Goal: Transaction & Acquisition: Obtain resource

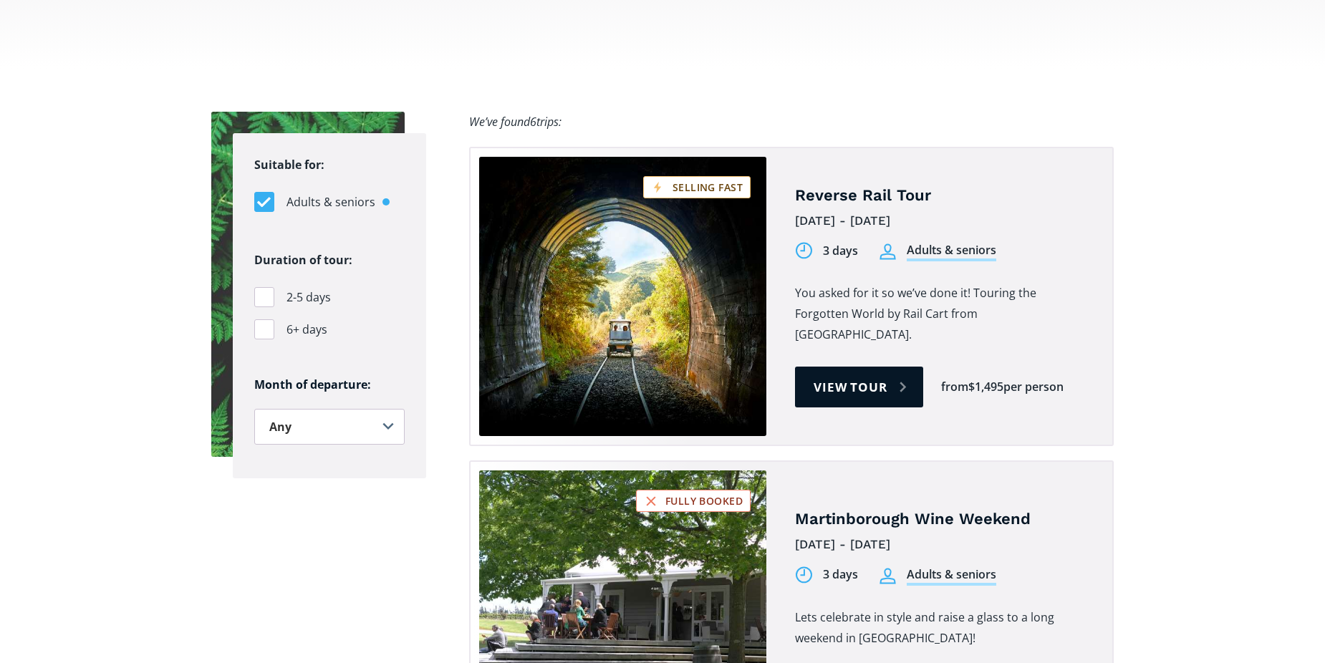
scroll to position [982, 0]
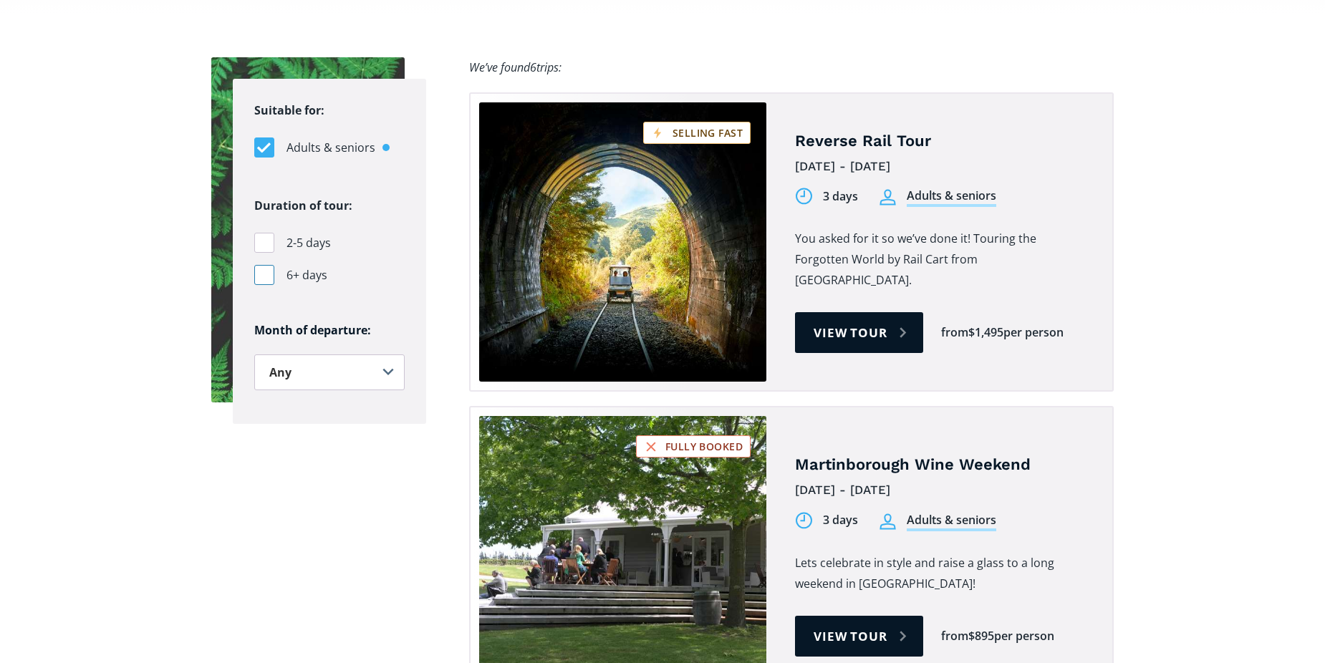
click at [263, 265] on div "Filters" at bounding box center [264, 275] width 20 height 20
click at [263, 271] on input "6+ days" at bounding box center [258, 275] width 9 height 9
checkbox input "true"
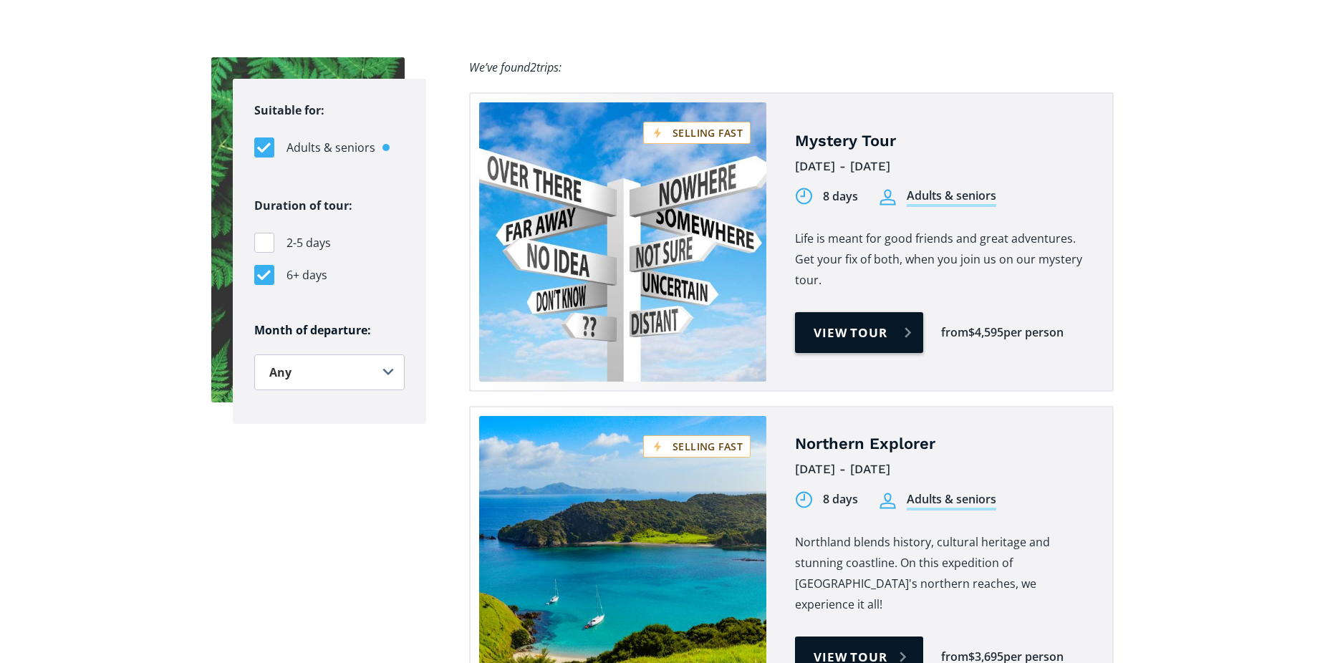
click at [859, 312] on link "View tour" at bounding box center [859, 332] width 128 height 41
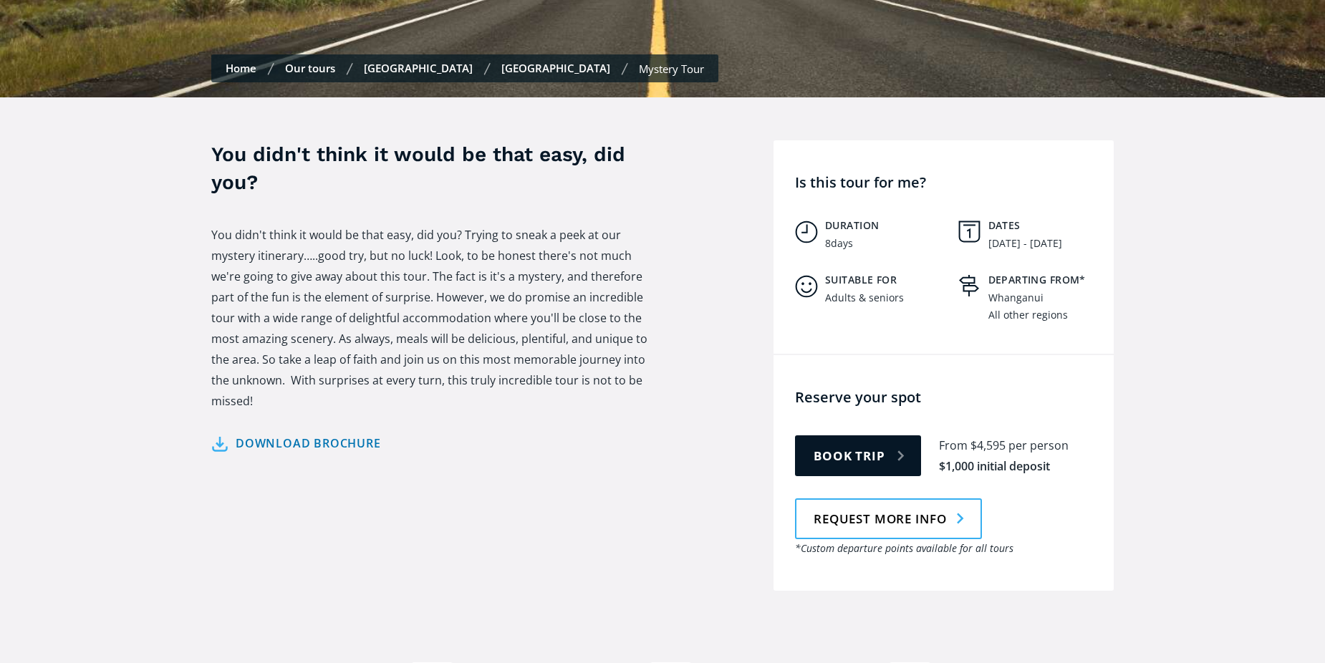
scroll to position [453, 0]
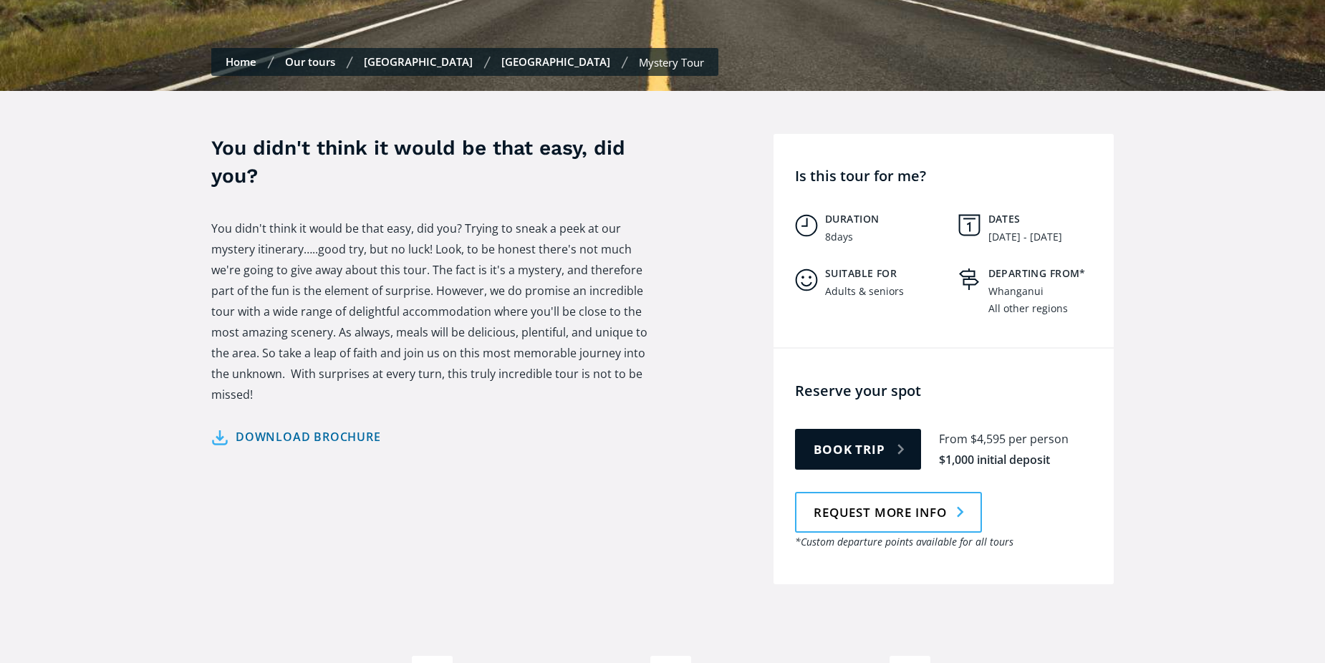
click at [297, 427] on link "Download brochure" at bounding box center [296, 437] width 170 height 21
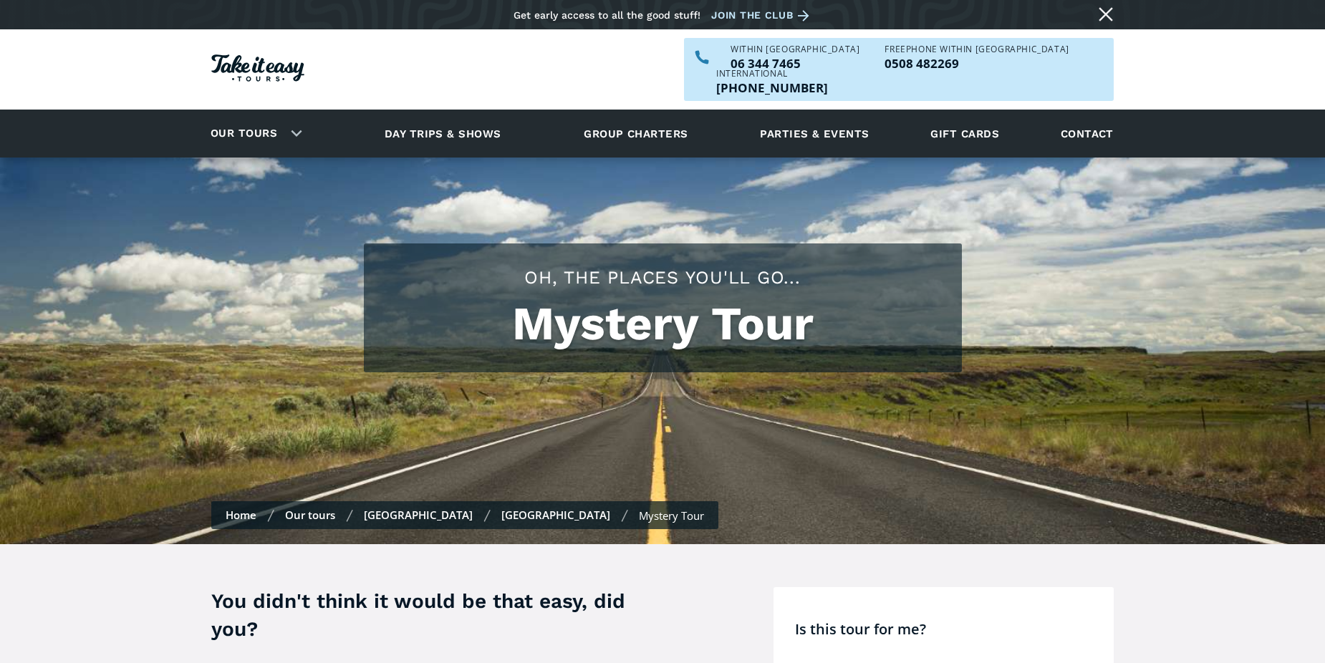
scroll to position [453, 0]
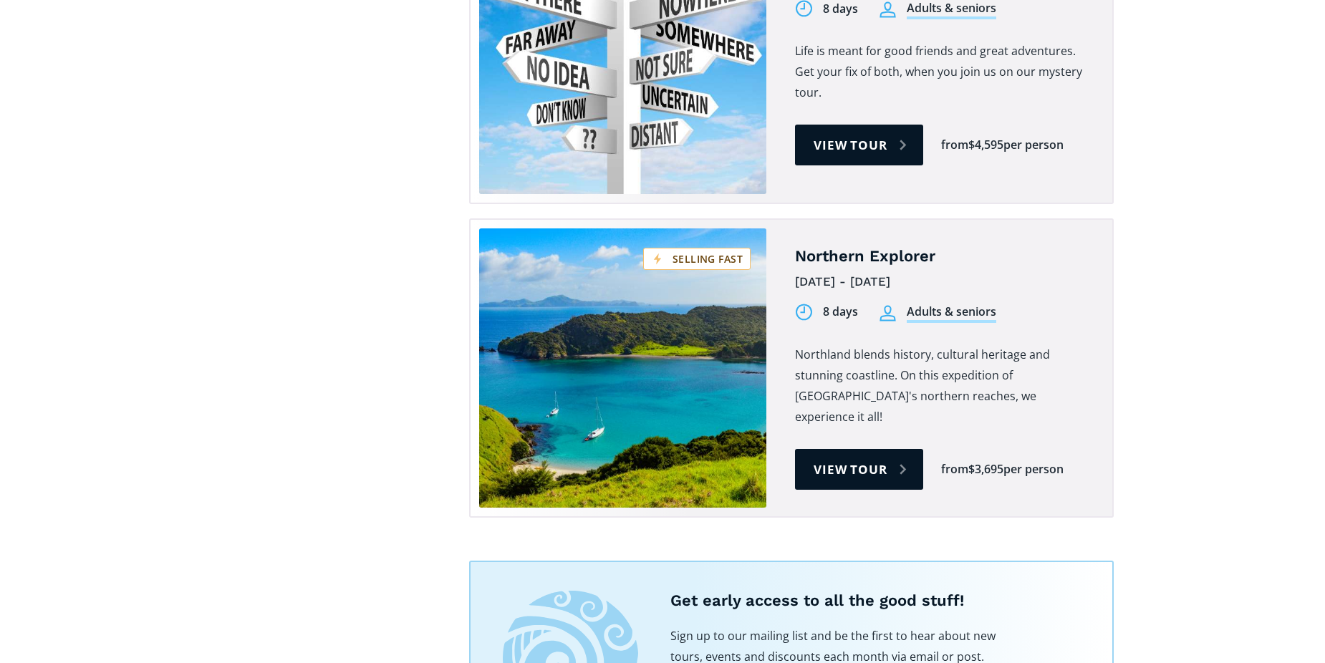
scroll to position [2434, 0]
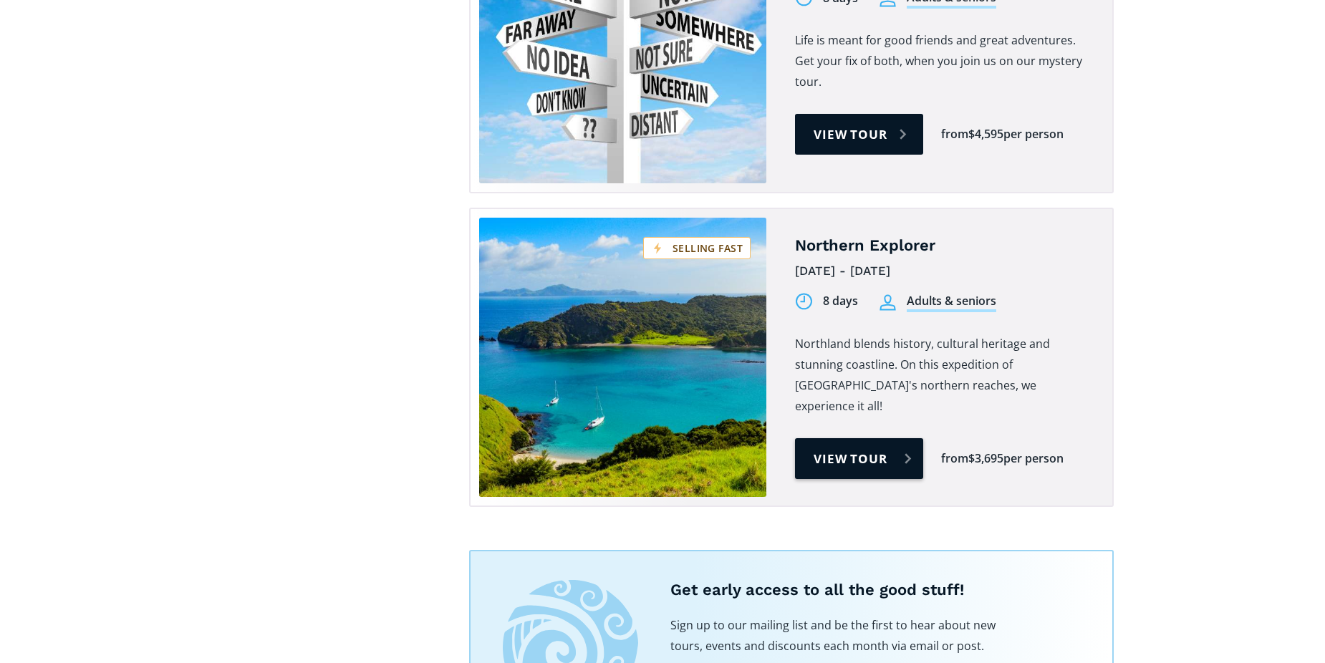
click at [855, 438] on link "View tour" at bounding box center [859, 458] width 128 height 41
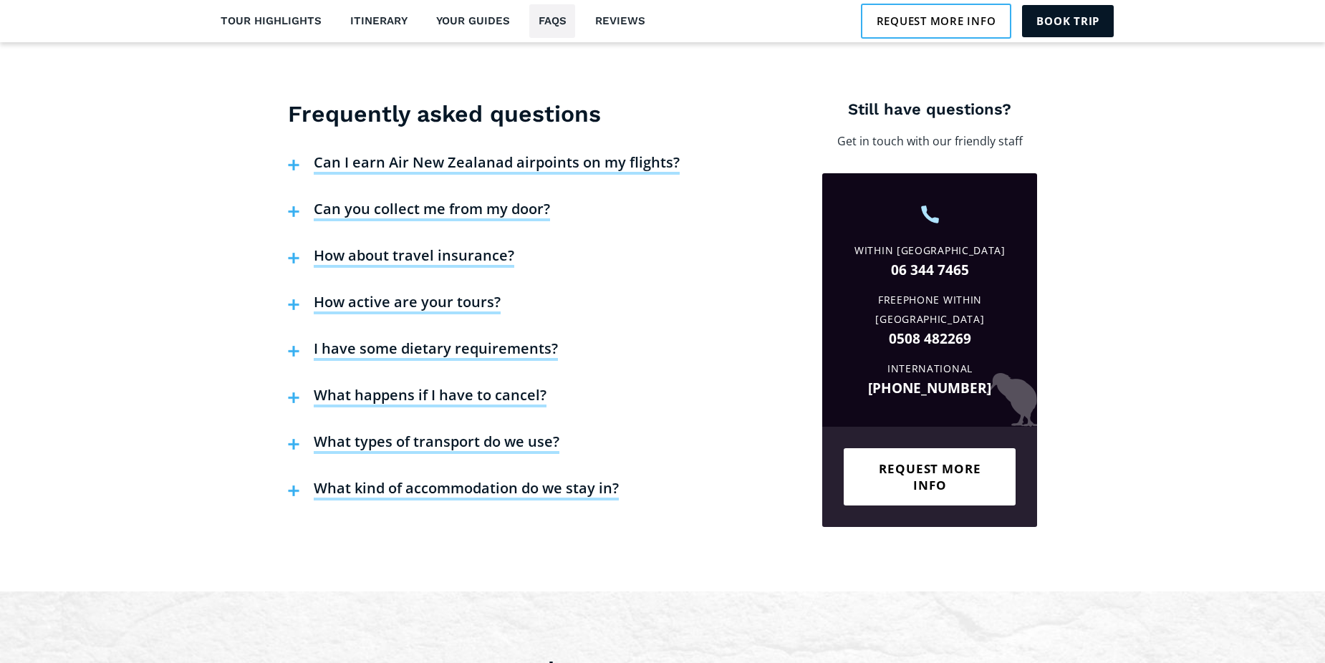
scroll to position [3357, 0]
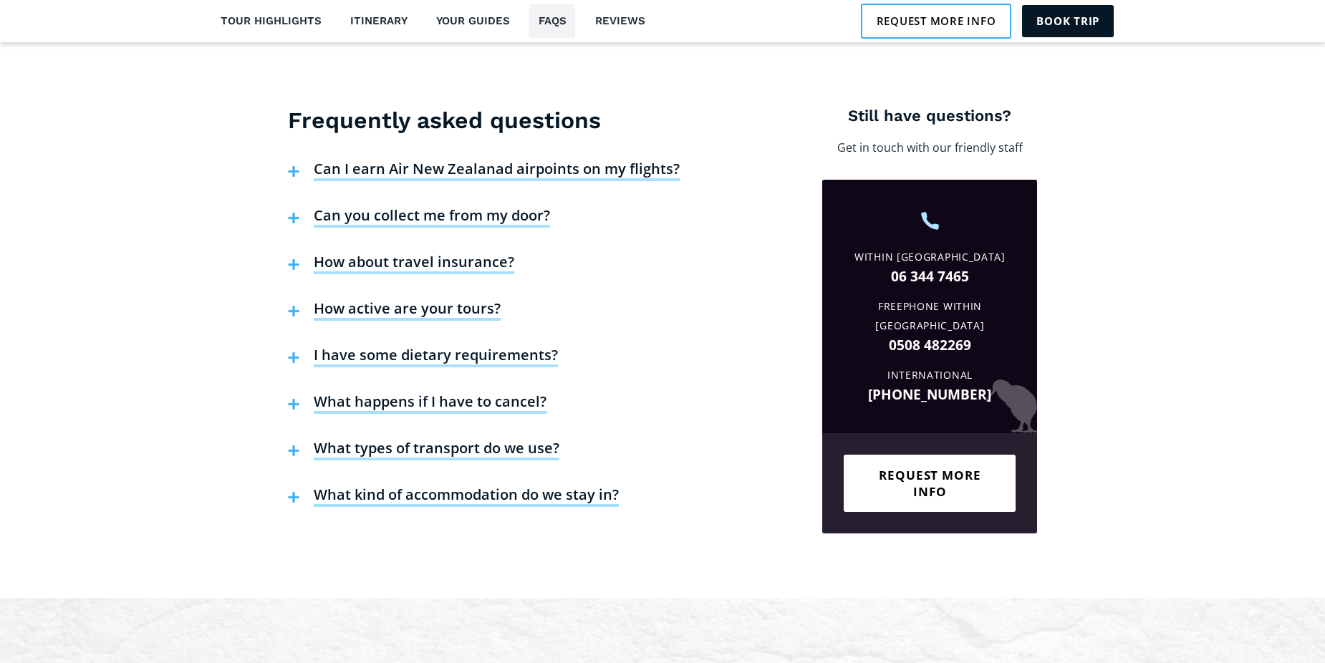
click at [410, 299] on h4 "How active are your tours?" at bounding box center [407, 309] width 187 height 21
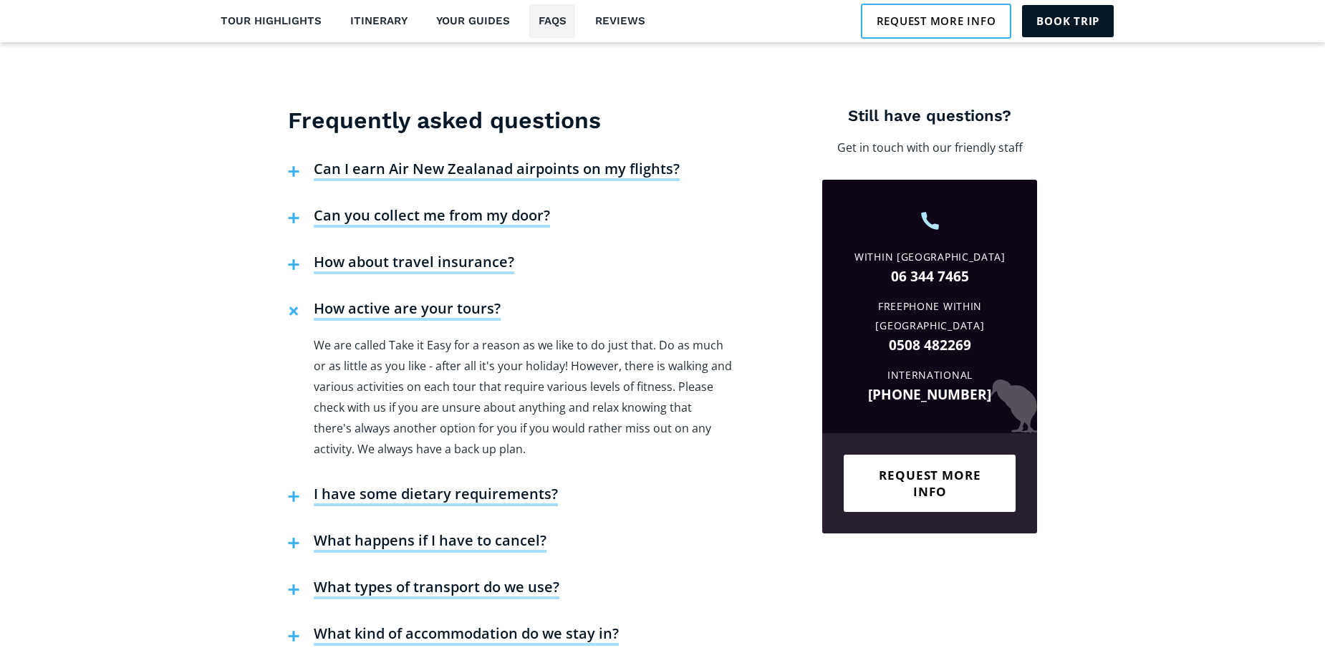
click at [428, 624] on h4 "What kind of accommodation do we stay in?" at bounding box center [466, 634] width 305 height 21
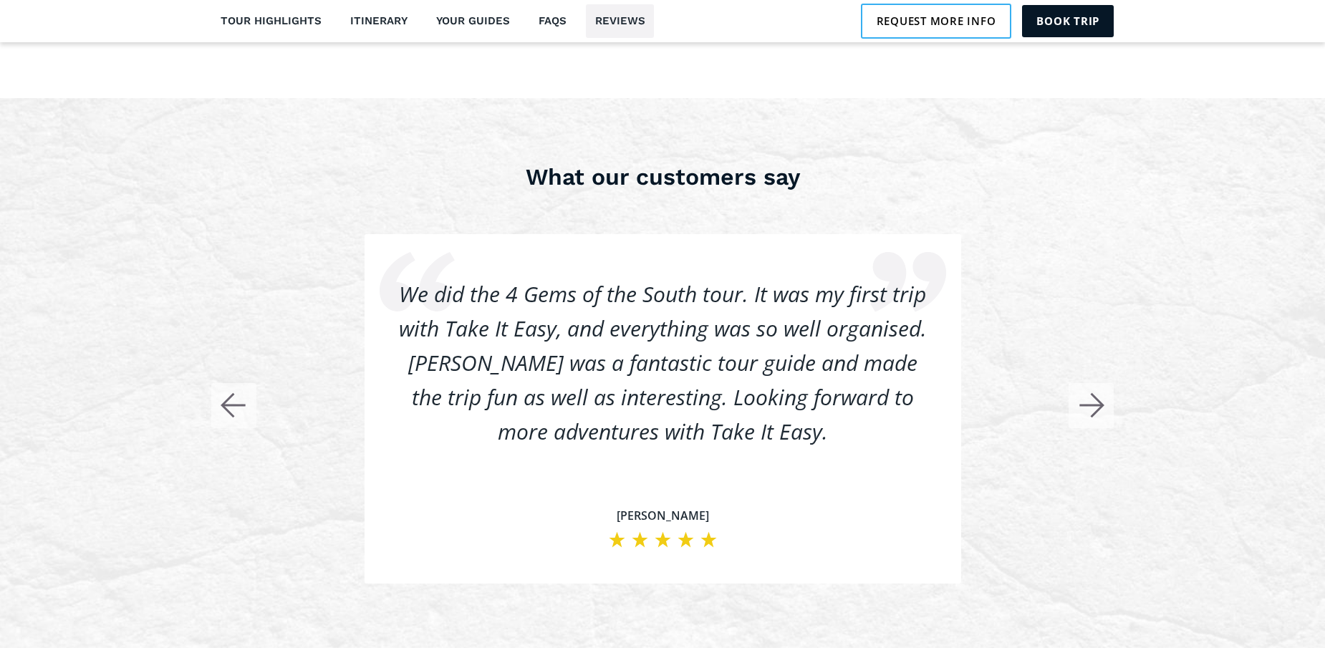
scroll to position [4127, 0]
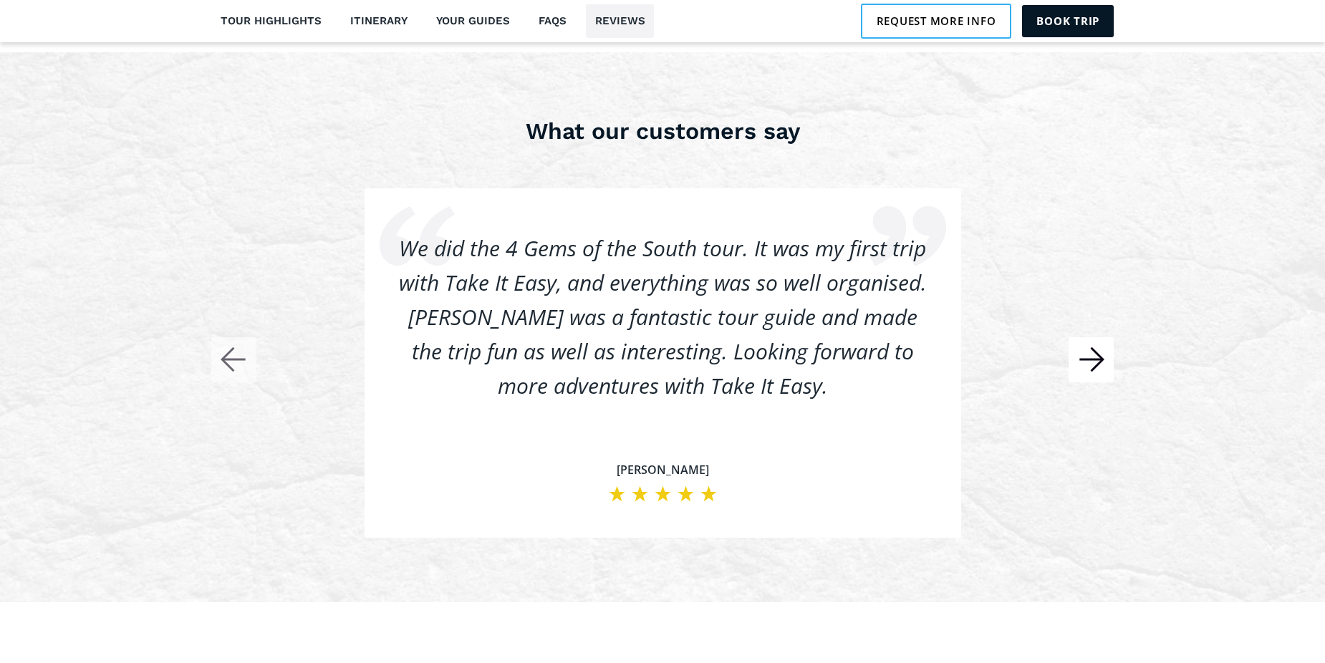
click at [1098, 344] on rect "button" at bounding box center [1090, 359] width 45 height 45
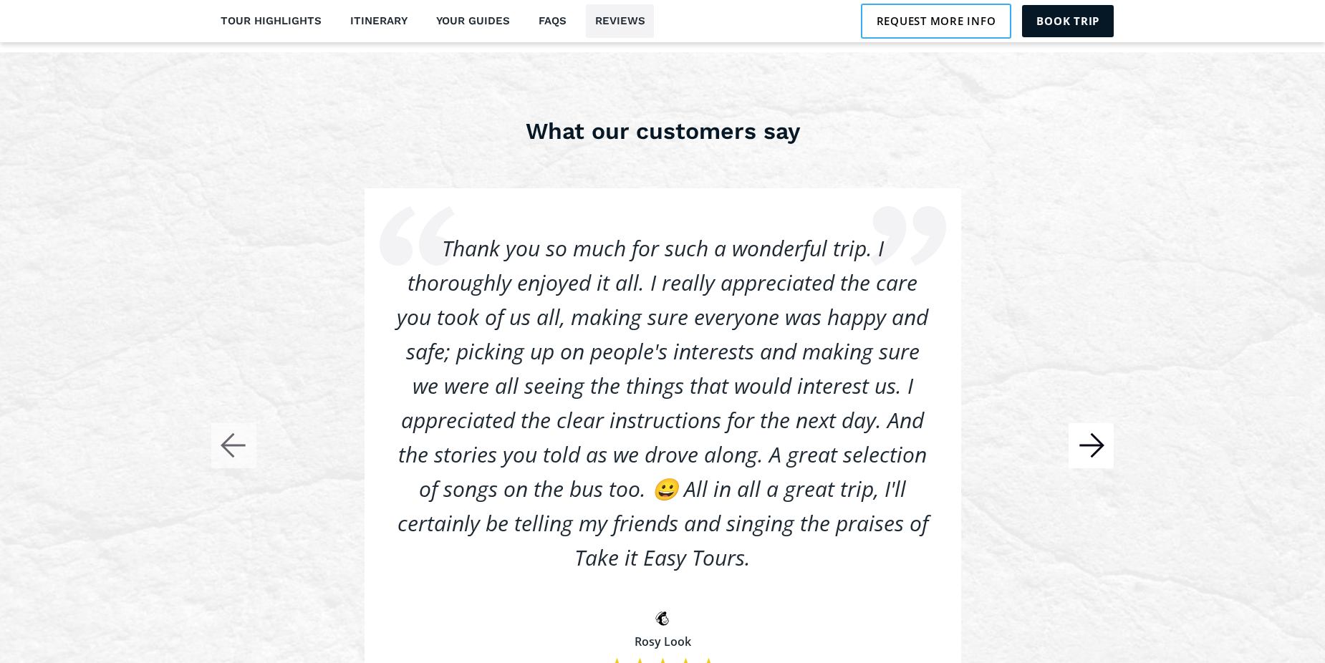
click at [1100, 434] on icon "button" at bounding box center [1096, 446] width 11 height 24
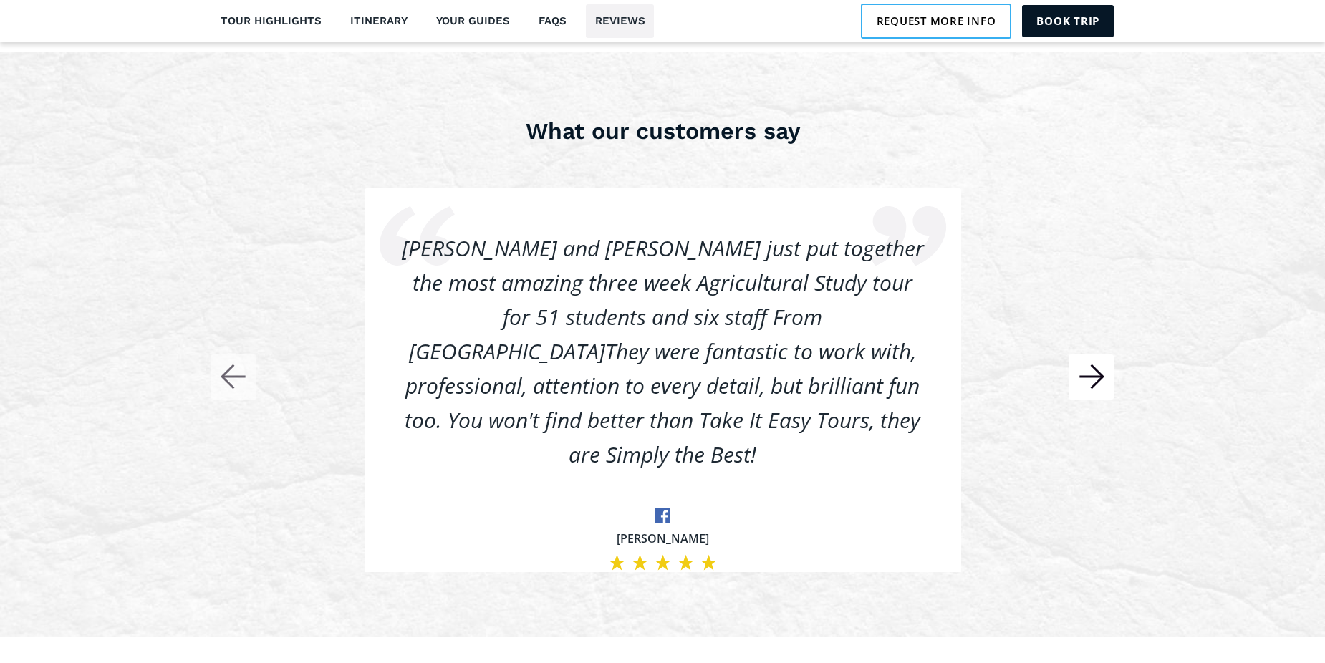
click at [1101, 362] on icon "button" at bounding box center [1090, 376] width 45 height 45
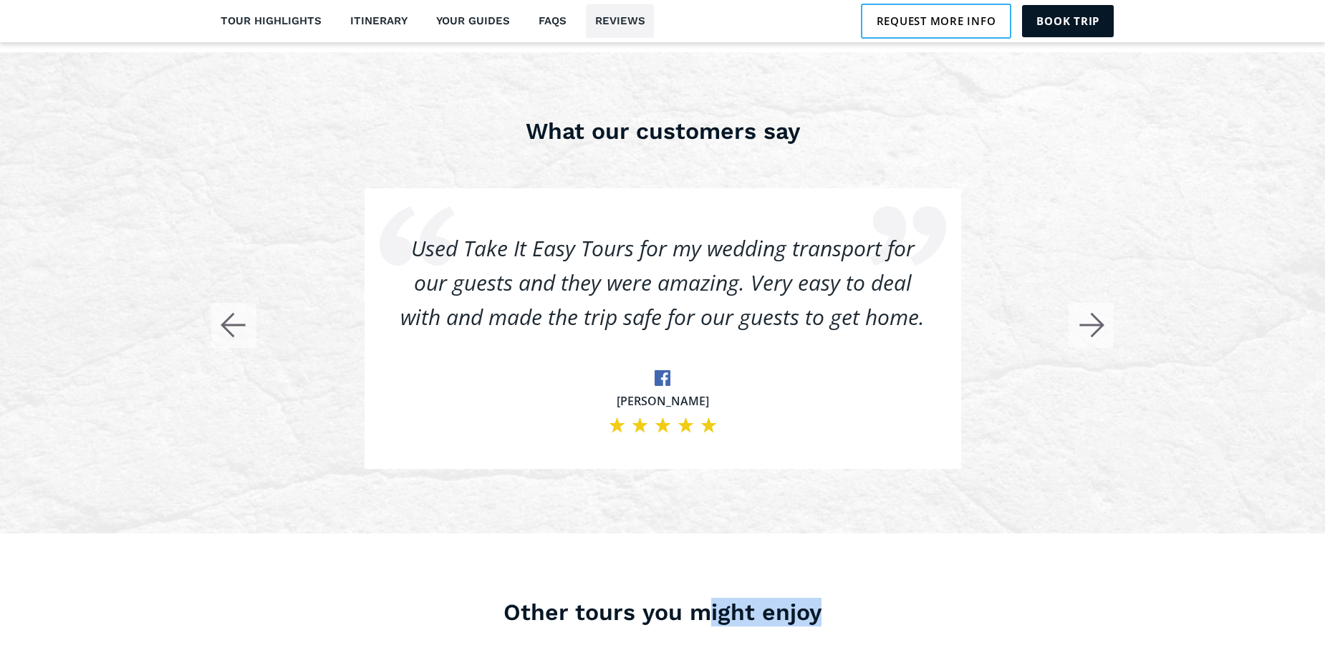
drag, startPoint x: 810, startPoint y: 610, endPoint x: 705, endPoint y: 597, distance: 105.3
click at [705, 598] on h3 "Other tours you might enjoy" at bounding box center [662, 612] width 902 height 29
drag, startPoint x: 705, startPoint y: 597, endPoint x: 657, endPoint y: 596, distance: 48.0
click at [657, 598] on h3 "Other tours you might enjoy" at bounding box center [662, 612] width 902 height 29
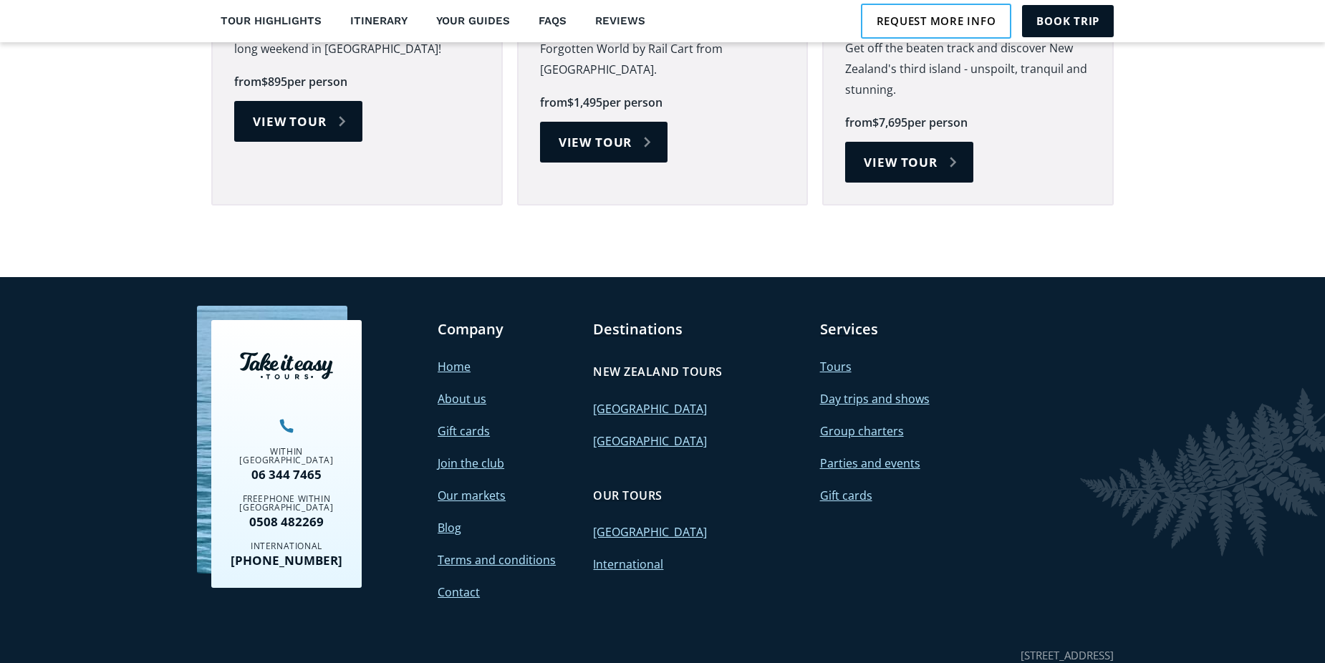
scroll to position [5072, 0]
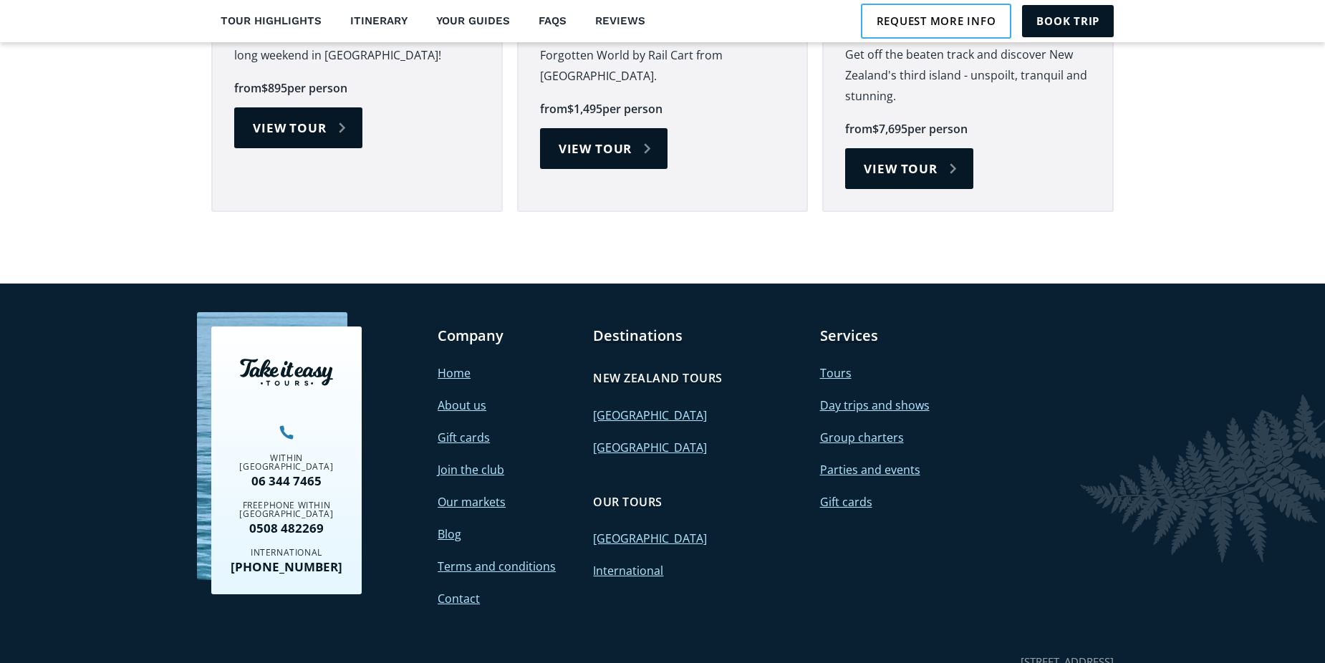
click at [616, 440] on link "[GEOGRAPHIC_DATA]" at bounding box center [650, 448] width 114 height 16
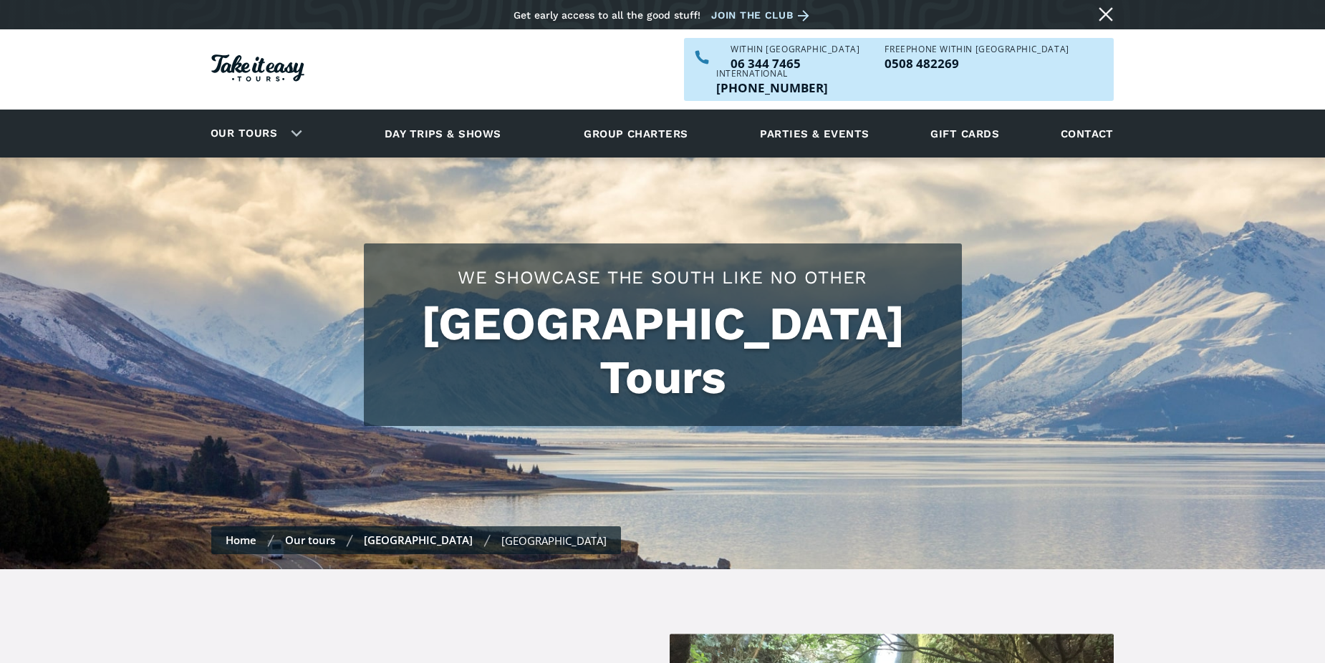
checkbox input "true"
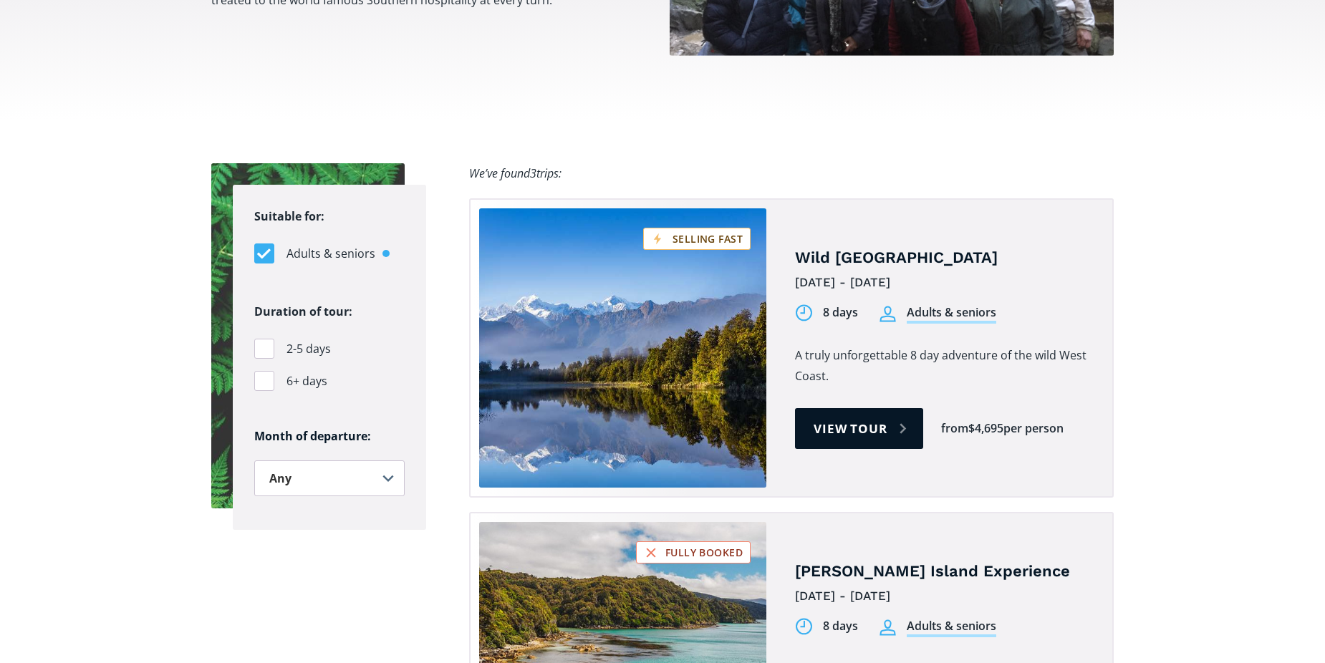
scroll to position [890, 0]
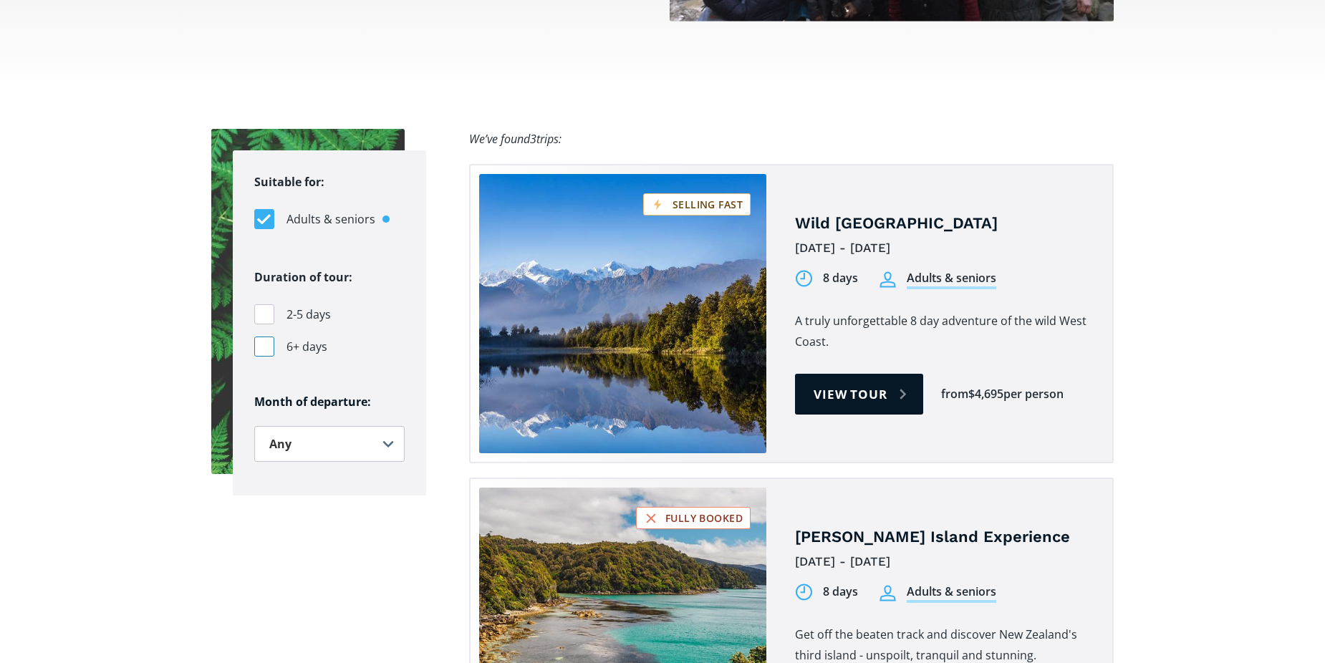
click at [266, 337] on div "Filters" at bounding box center [264, 347] width 20 height 20
click at [263, 342] on input "6+ days" at bounding box center [258, 346] width 9 height 9
checkbox input "true"
click at [391, 426] on select "Any January February March April May June July August September October Novembe…" at bounding box center [329, 444] width 150 height 36
select select ".march"
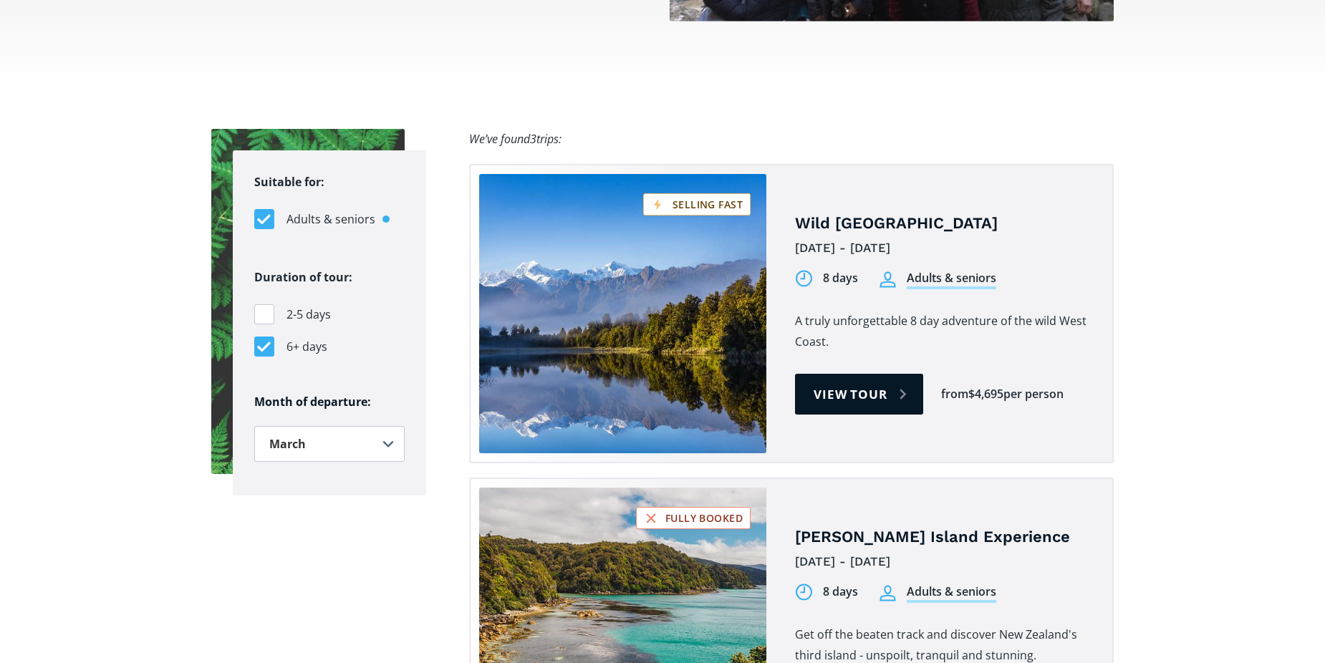
click at [254, 426] on select "Any January February March April May June July August September October Novembe…" at bounding box center [329, 444] width 150 height 36
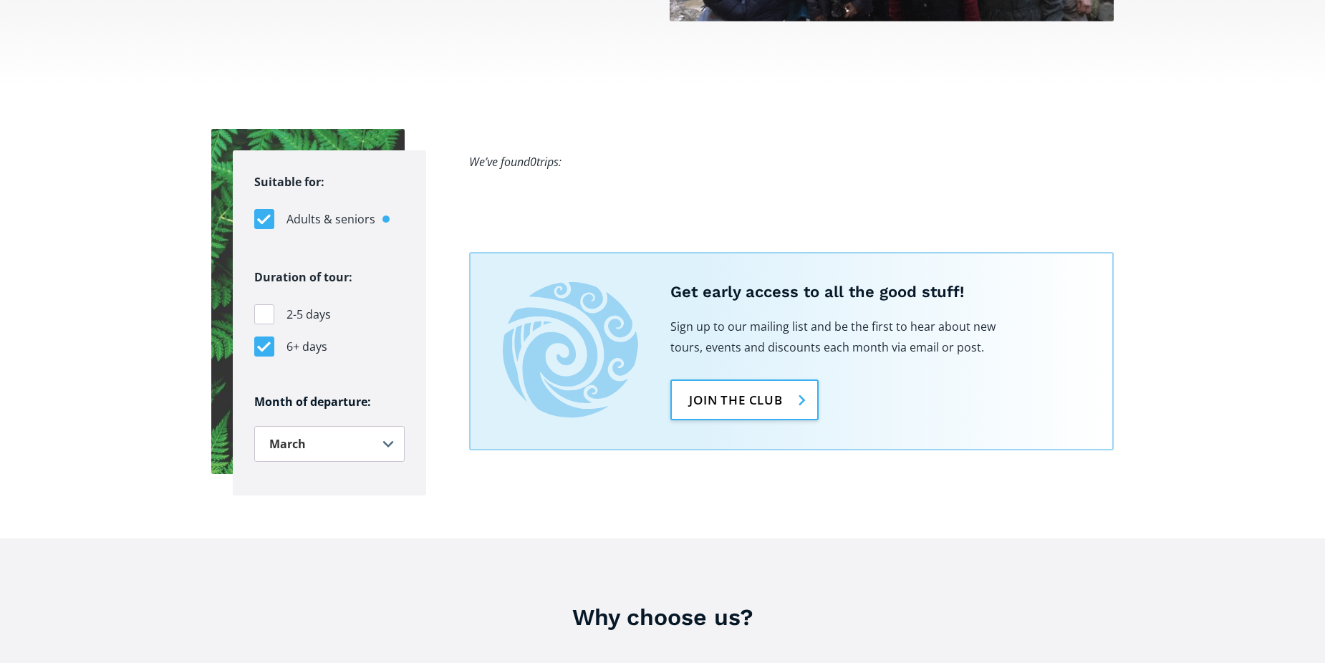
click at [743, 379] on link "Join the club" at bounding box center [744, 399] width 148 height 41
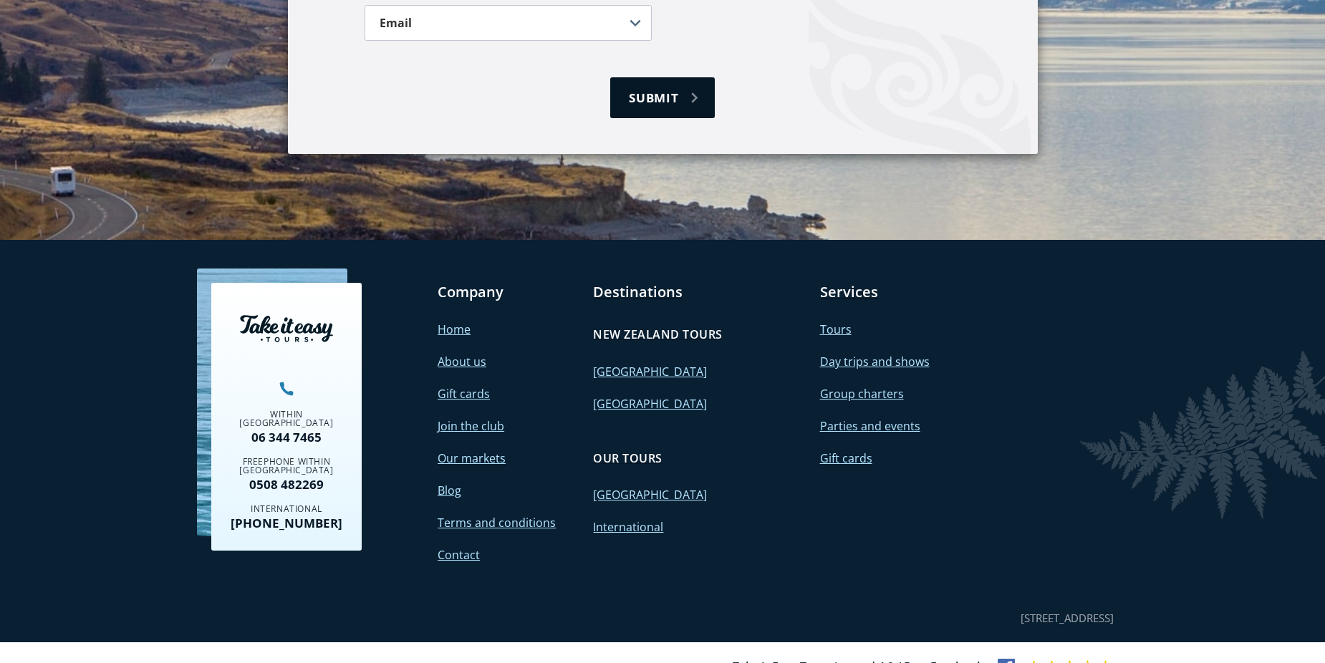
scroll to position [1381, 0]
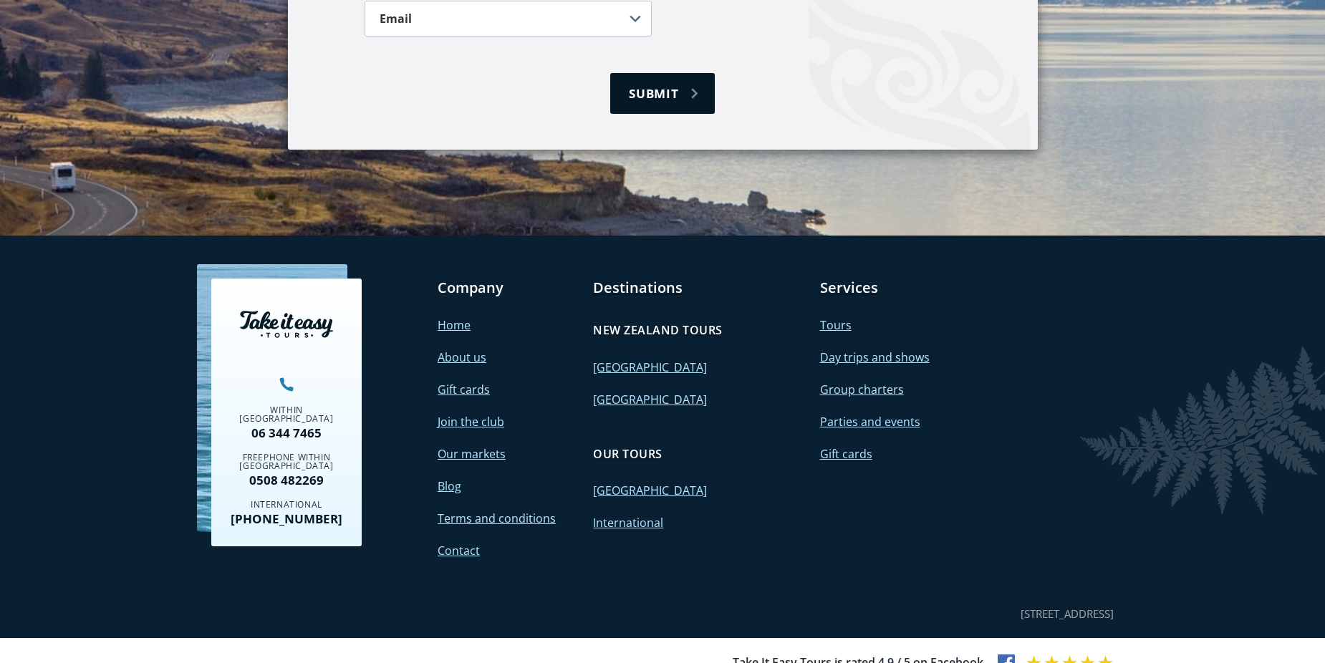
click at [621, 392] on link "[GEOGRAPHIC_DATA]" at bounding box center [650, 400] width 114 height 16
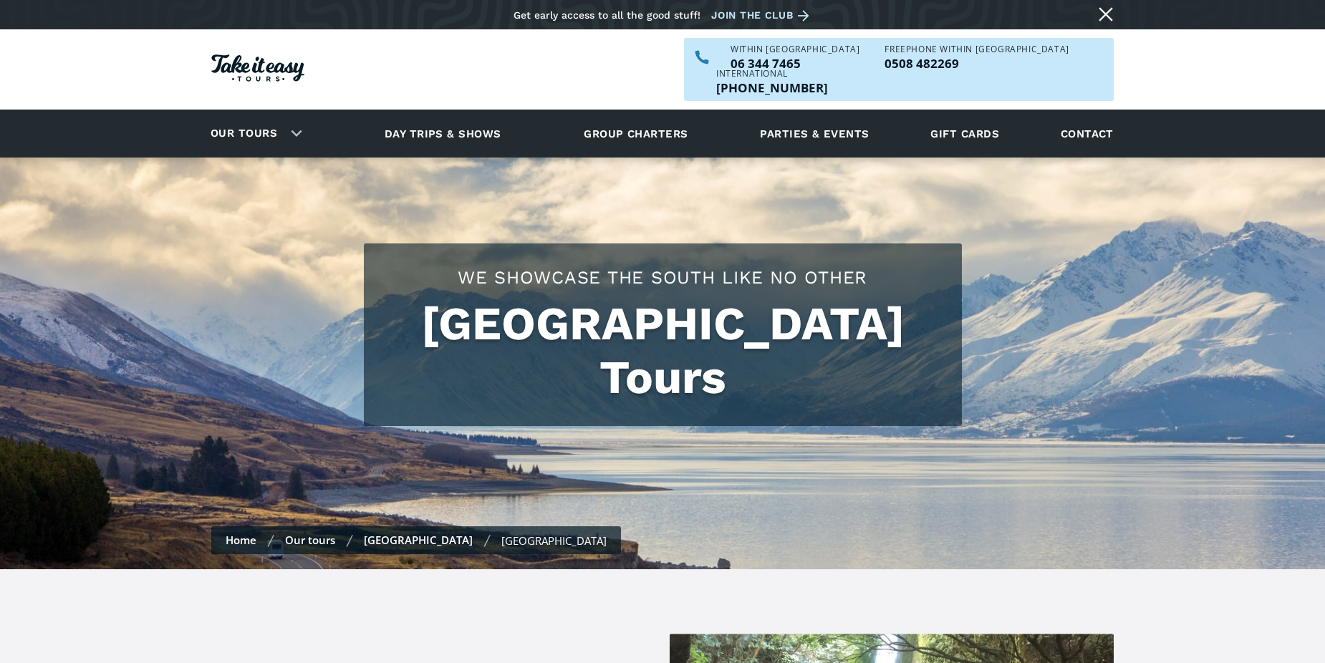
checkbox input "true"
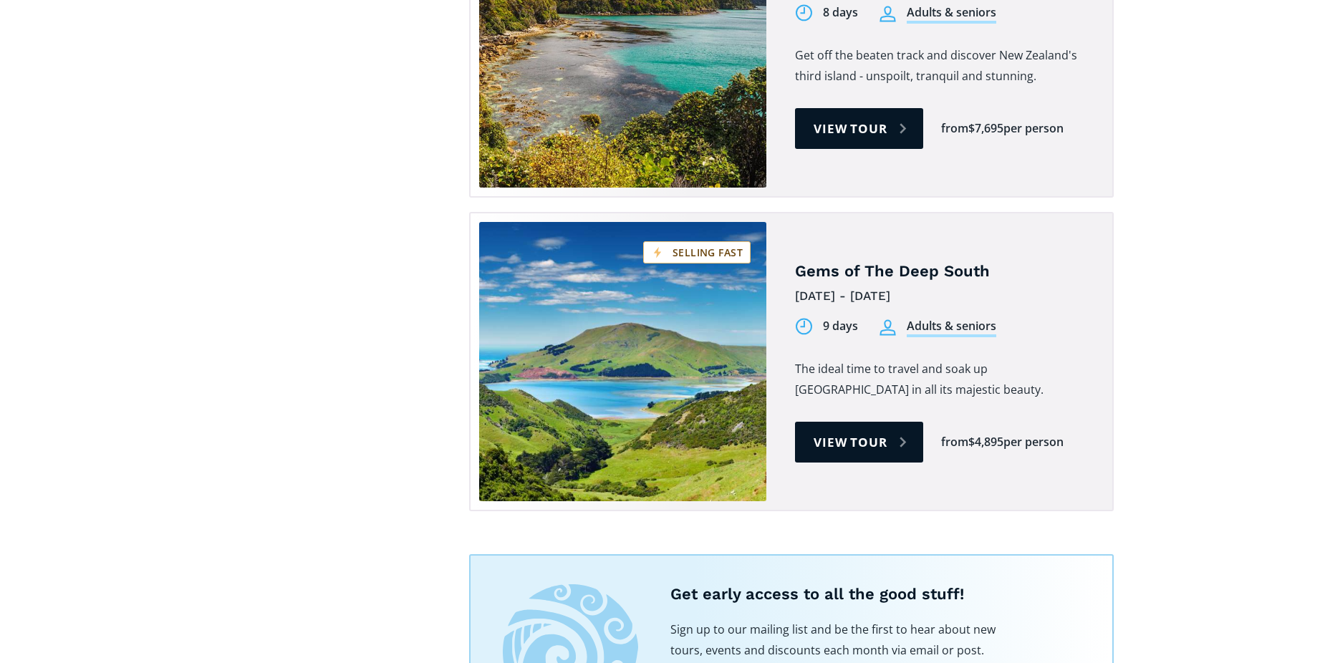
scroll to position [1465, 0]
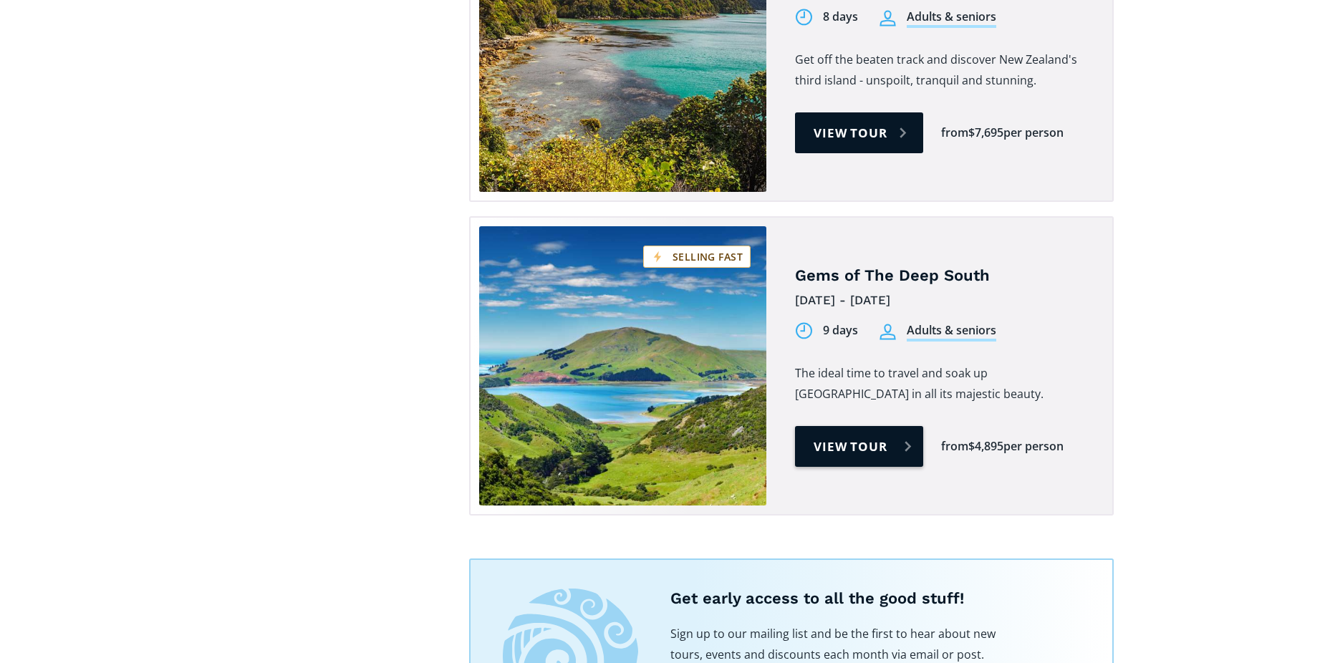
click at [859, 426] on link "View tour" at bounding box center [859, 446] width 128 height 41
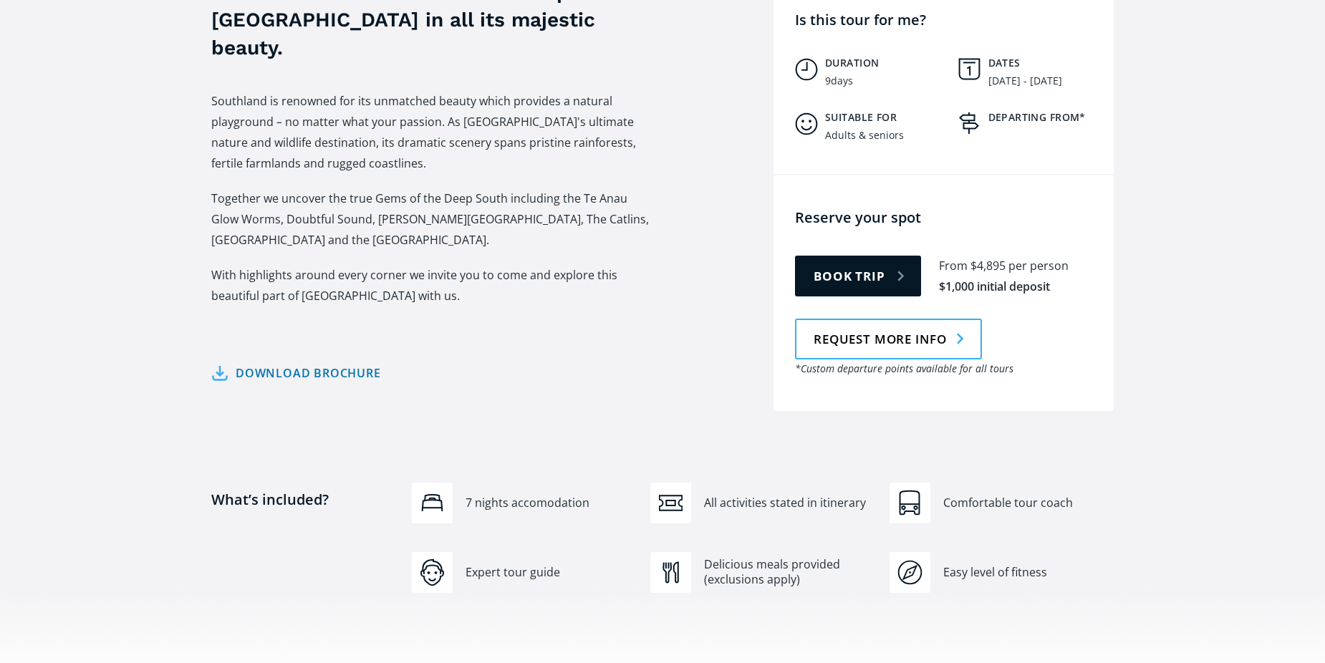
scroll to position [616, 0]
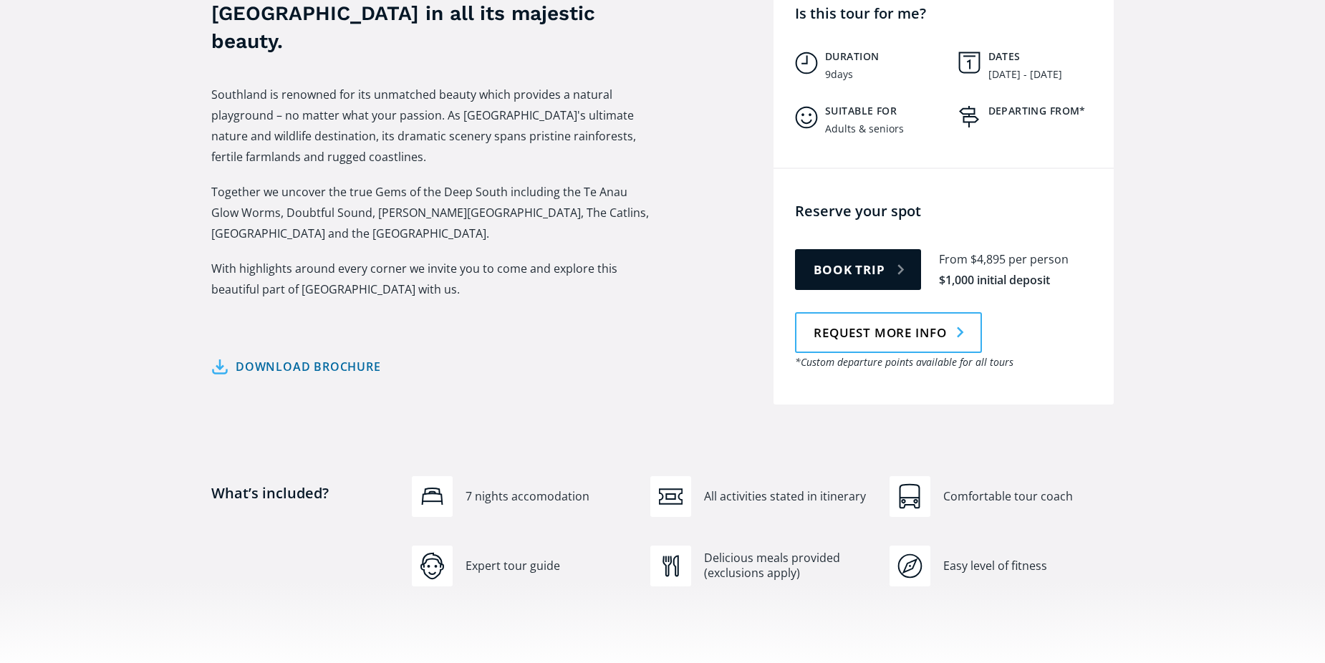
click at [284, 357] on link "Download brochure" at bounding box center [296, 367] width 170 height 21
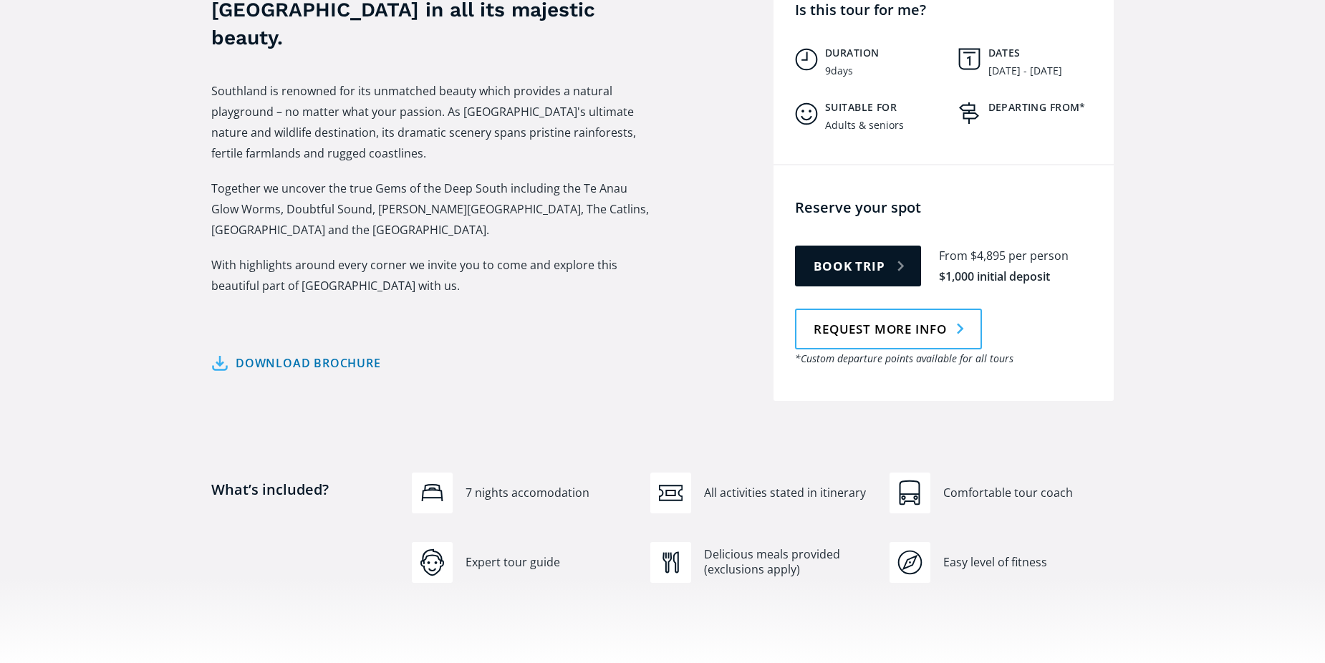
scroll to position [632, 0]
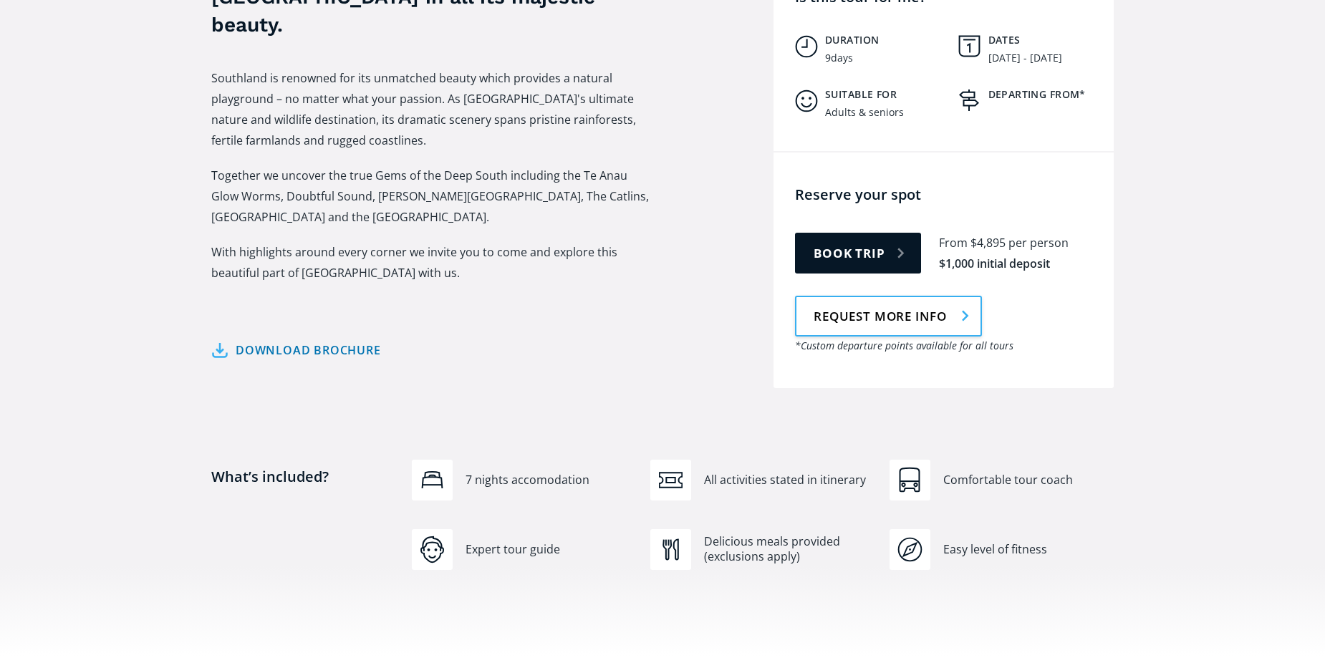
click at [903, 302] on link "Request more info" at bounding box center [888, 316] width 187 height 41
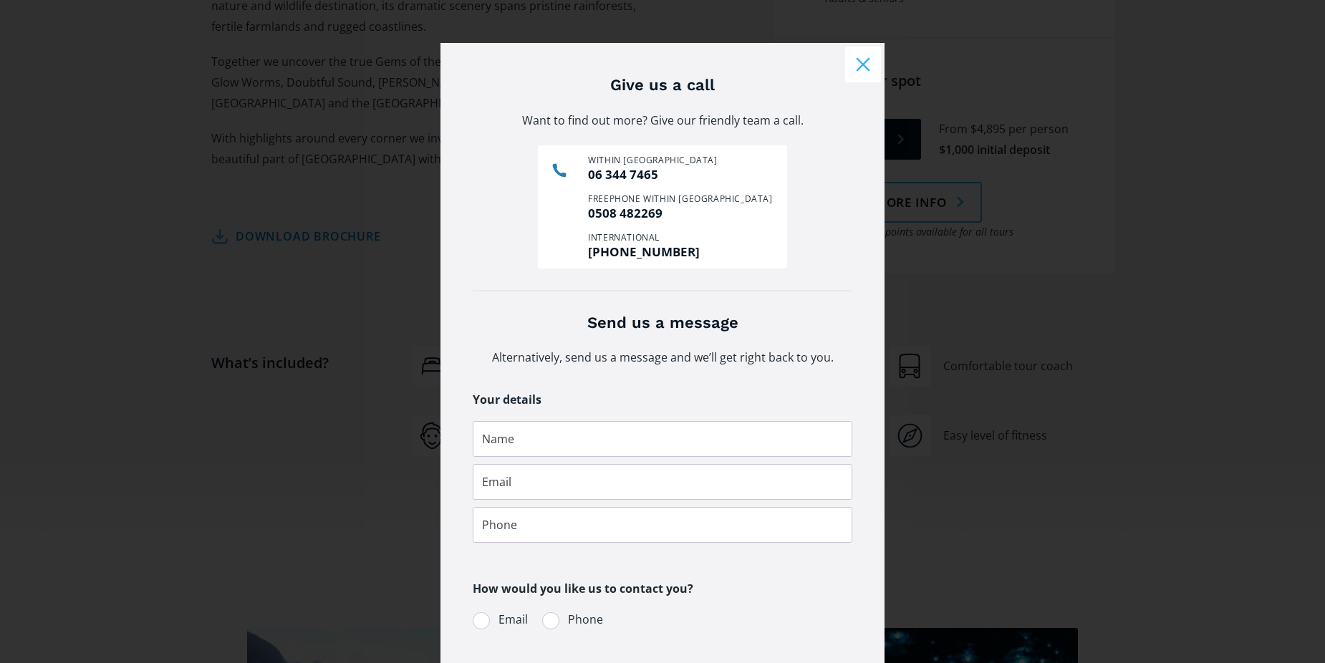
scroll to position [772, 0]
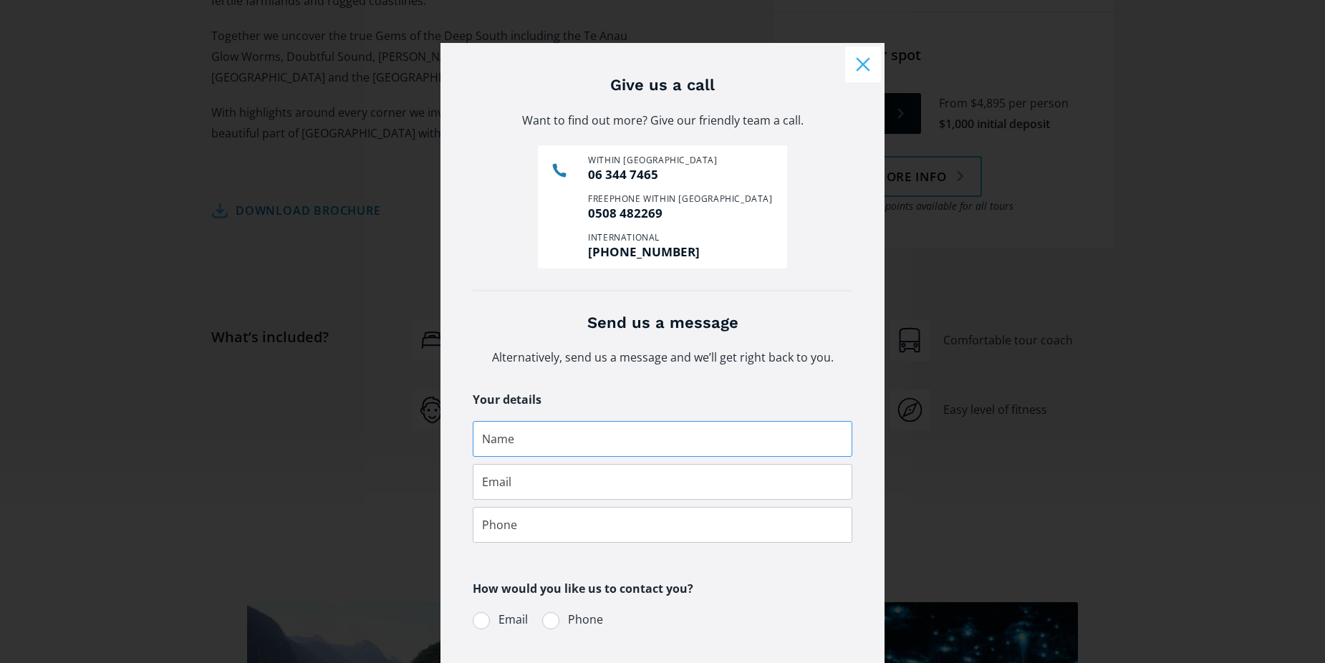
click at [513, 436] on input "Request more info pop-up form" at bounding box center [662, 439] width 379 height 36
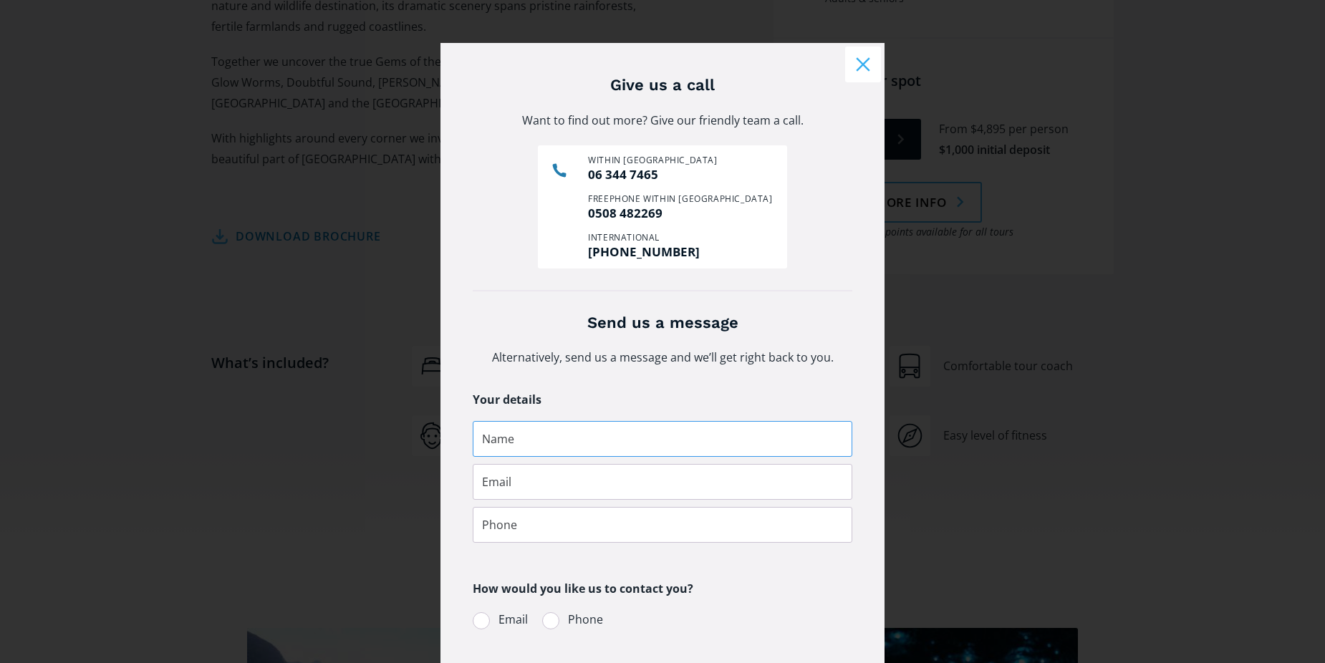
scroll to position [657, 0]
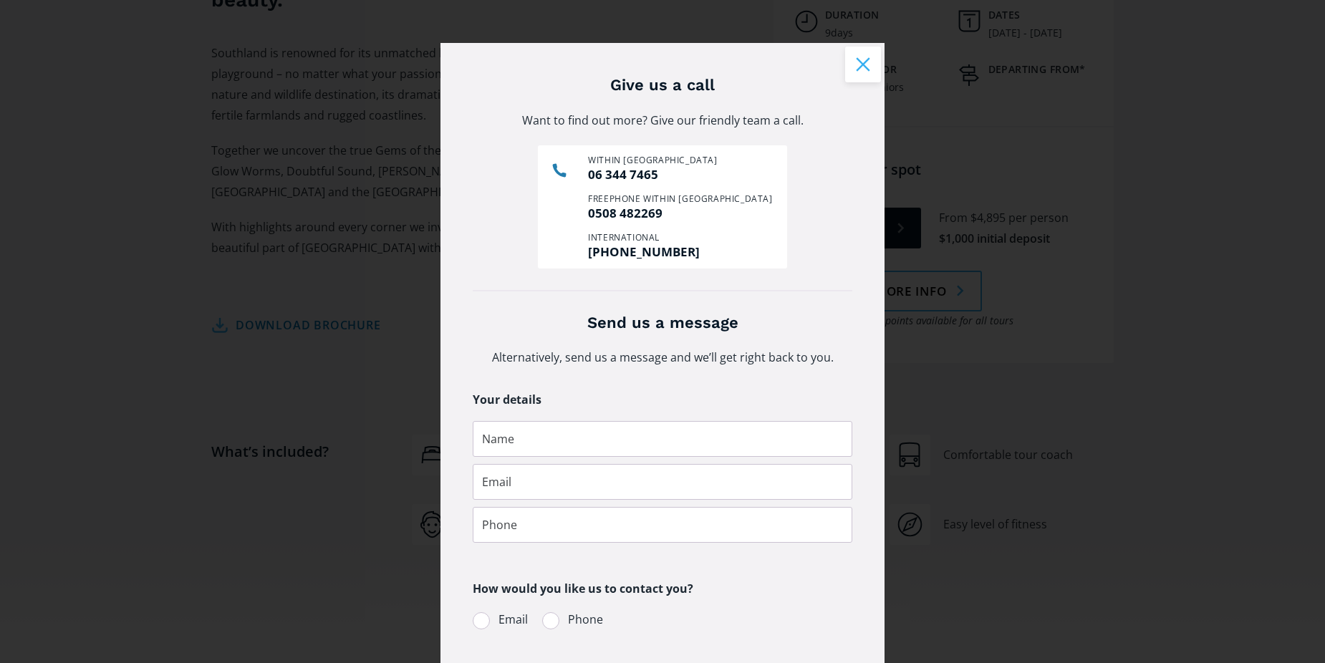
click at [858, 60] on button "Close modal" at bounding box center [863, 65] width 36 height 36
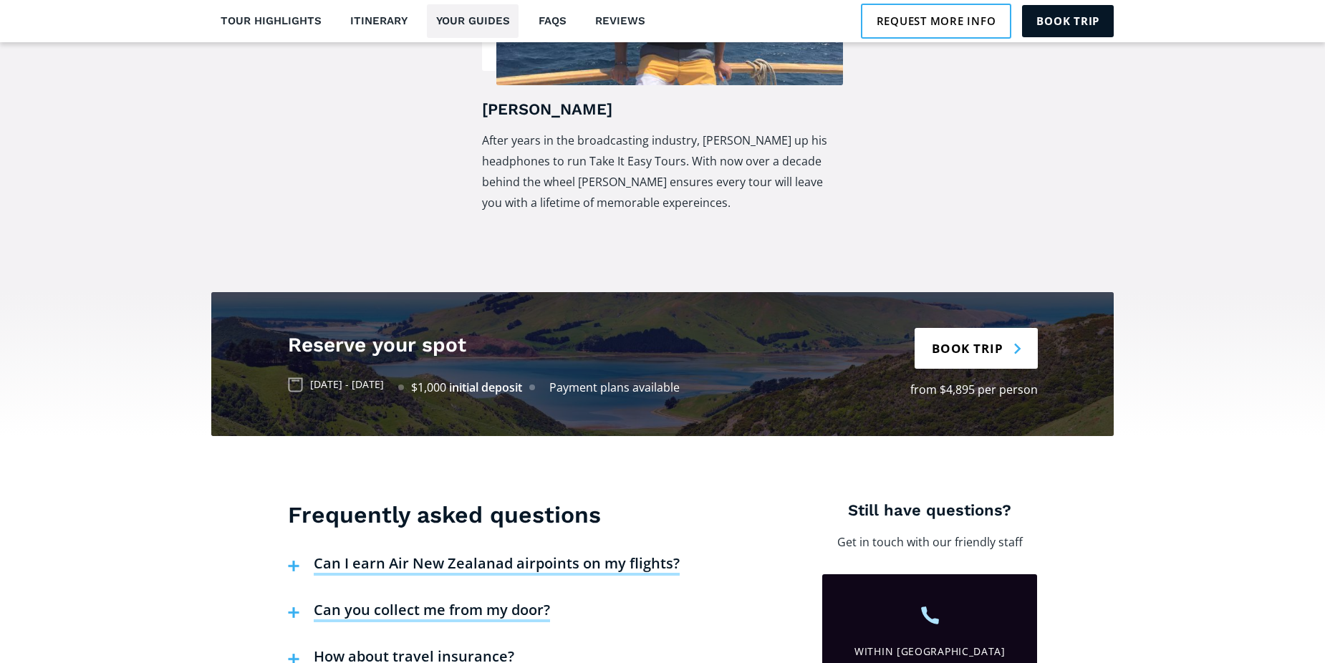
scroll to position [2898, 0]
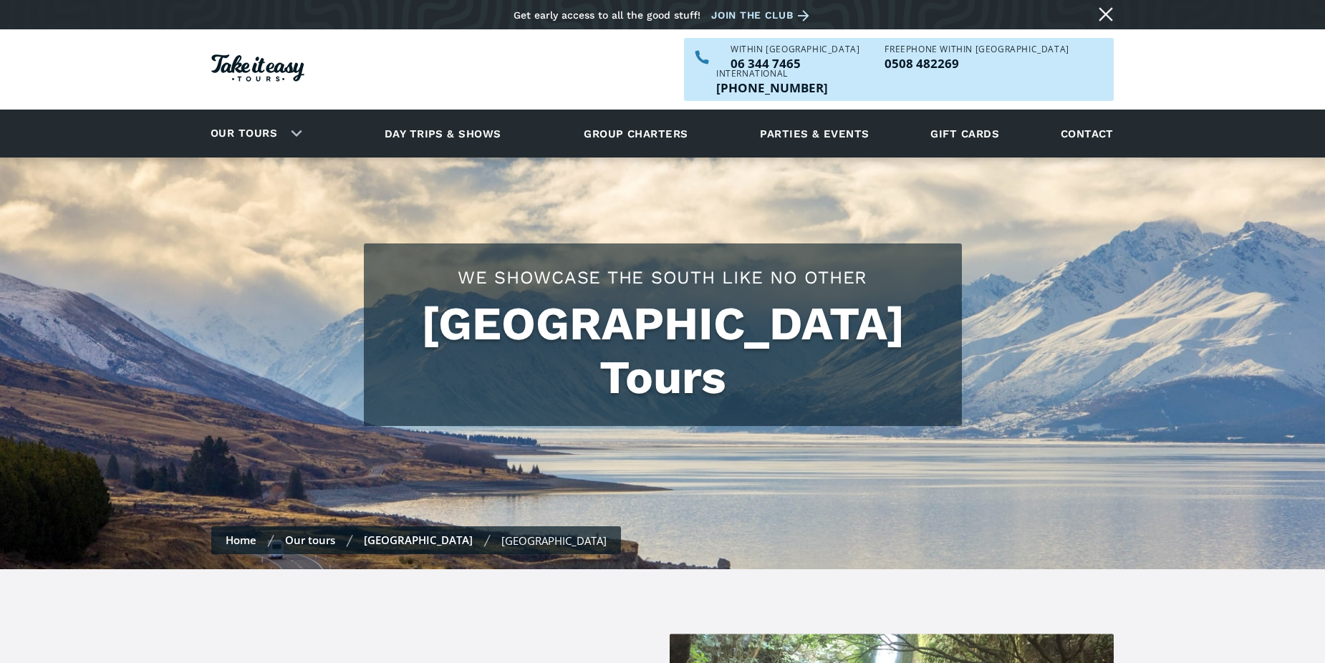
scroll to position [1465, 0]
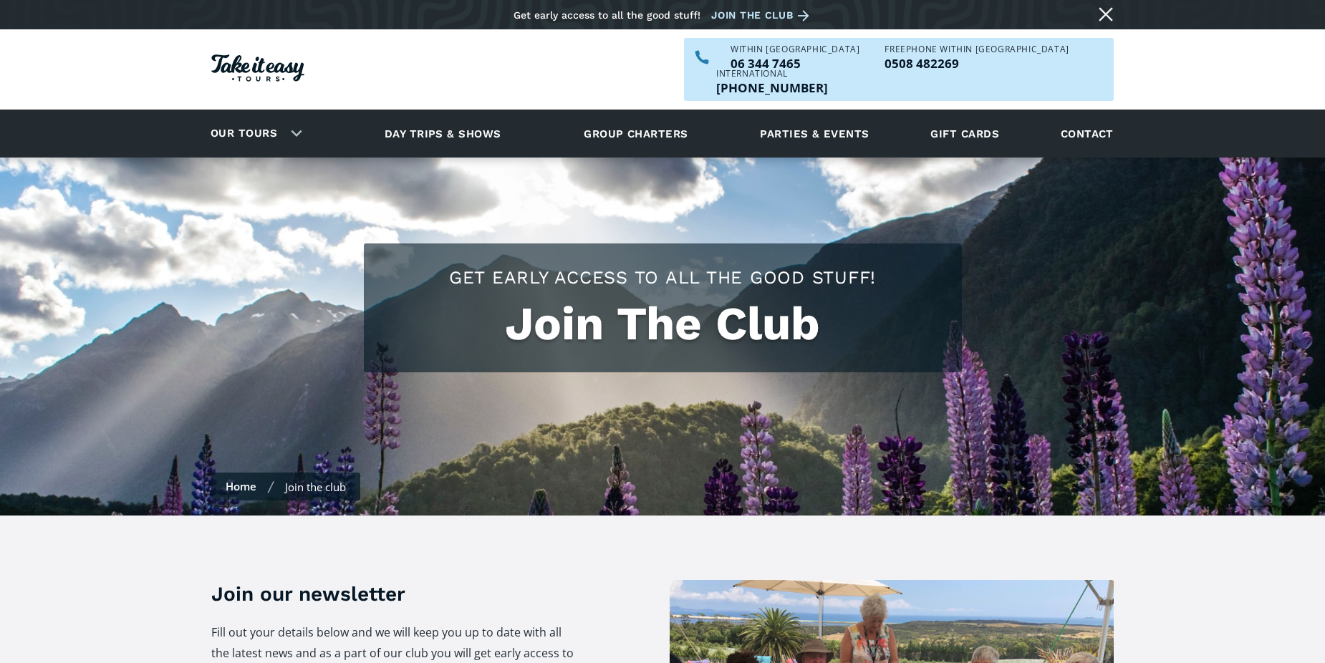
scroll to position [1381, 0]
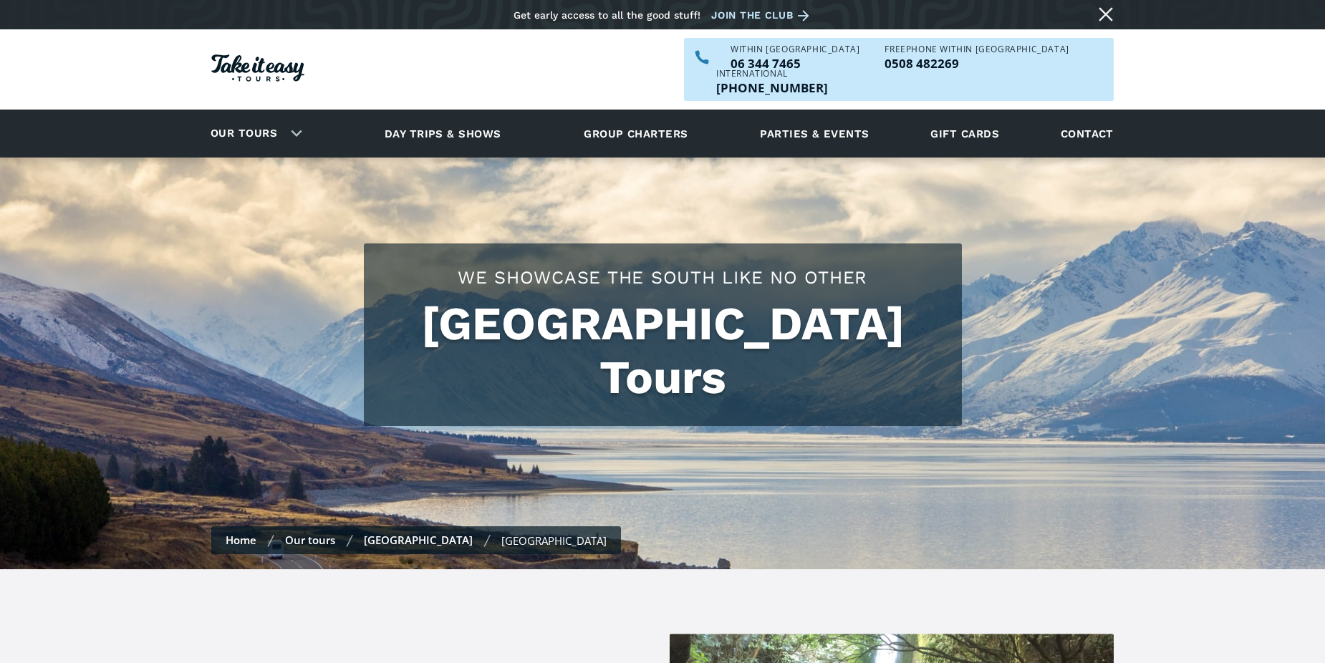
select select ".march"
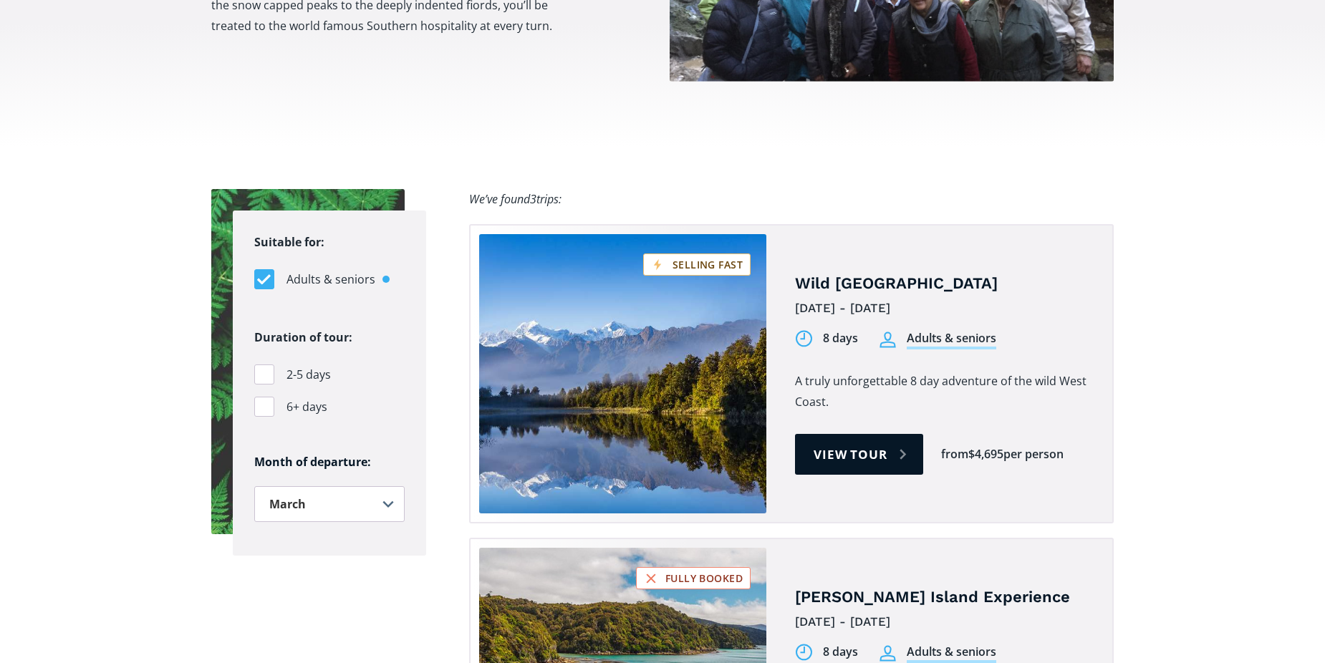
scroll to position [1309, 0]
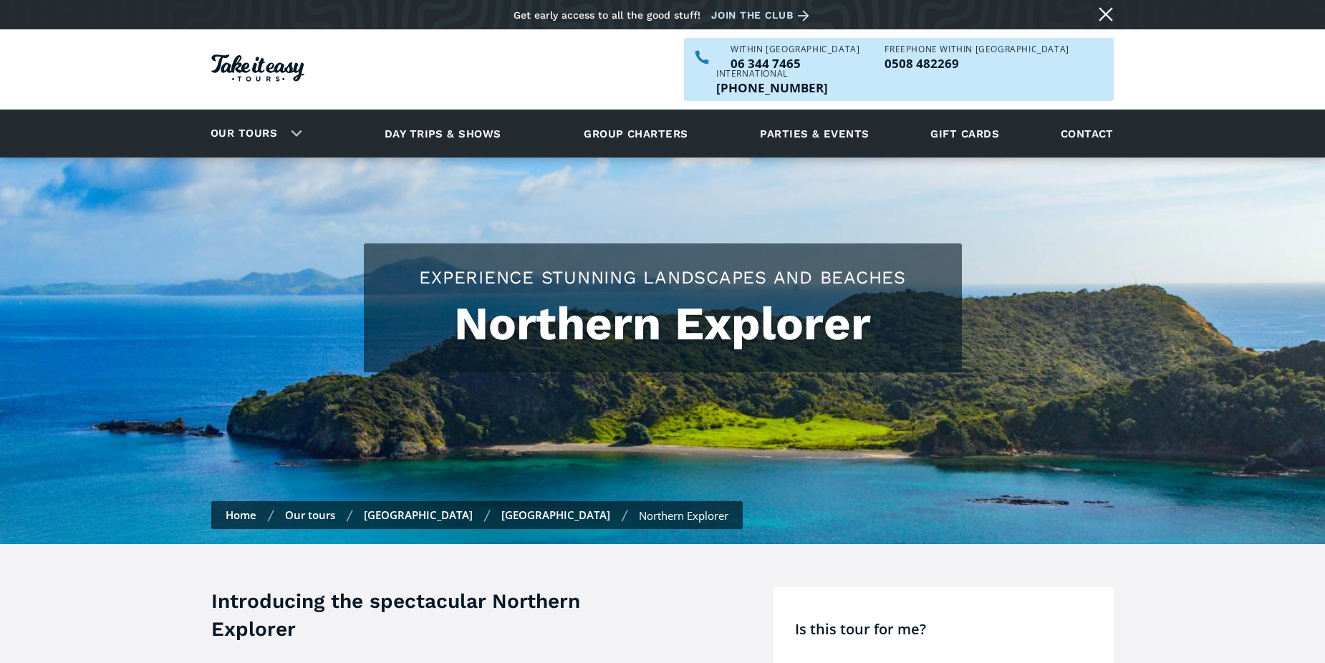
scroll to position [4904, 0]
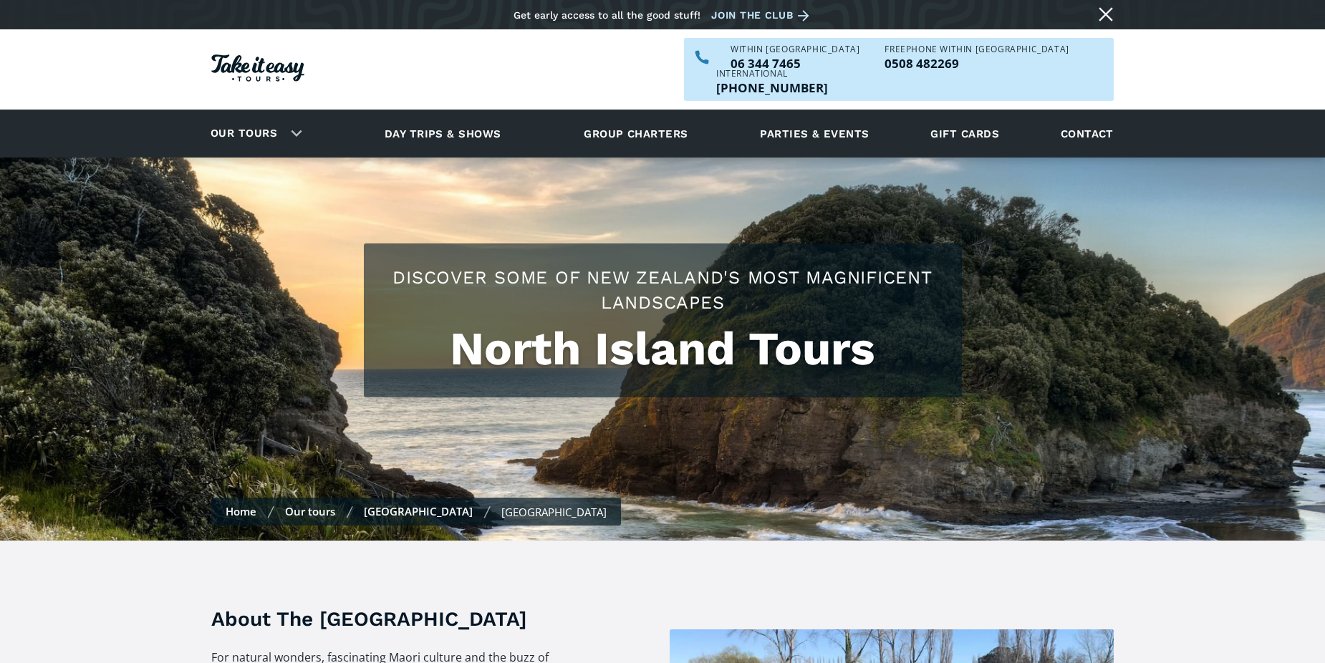
scroll to position [2434, 0]
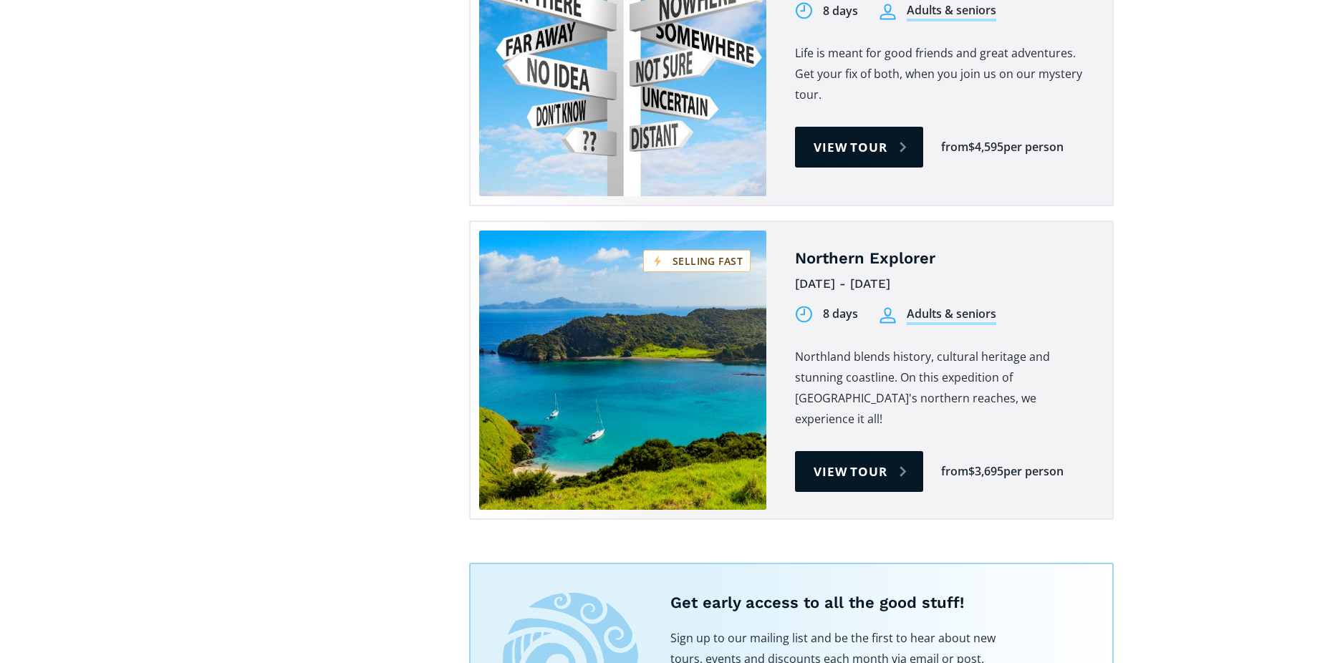
scroll to position [2434, 0]
